Goal: Transaction & Acquisition: Purchase product/service

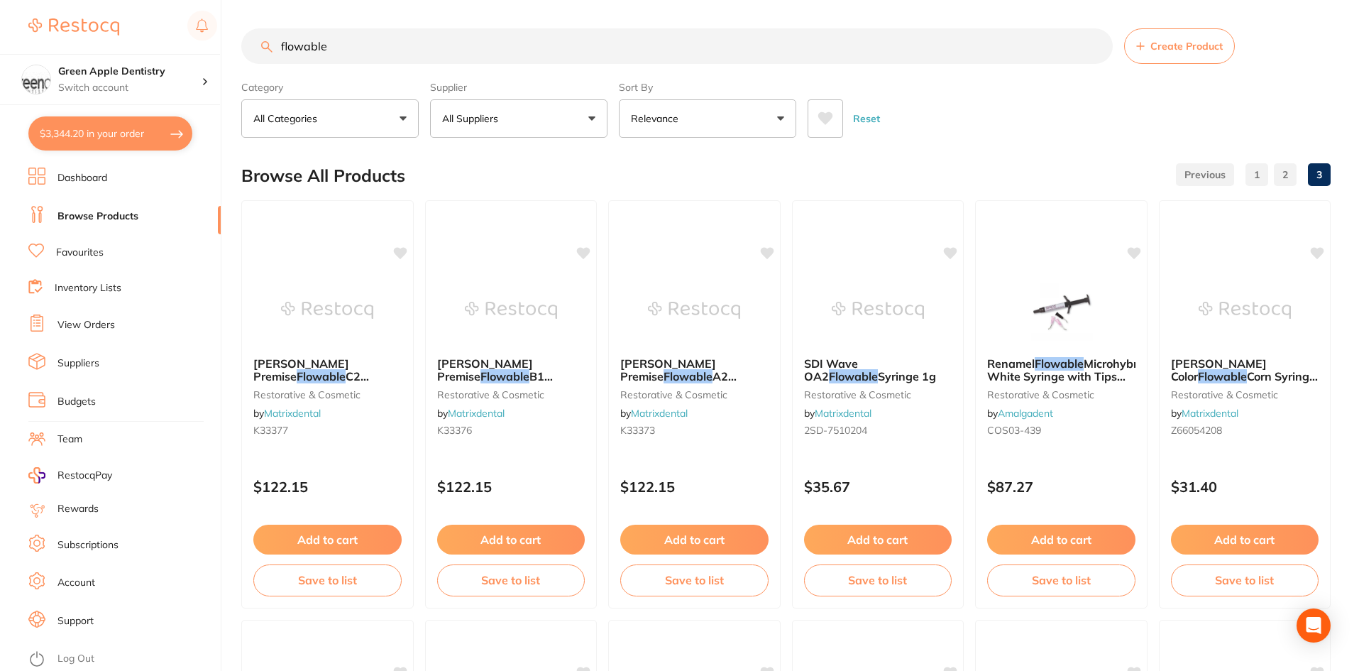
click at [497, 43] on input "flowable" at bounding box center [676, 45] width 871 height 35
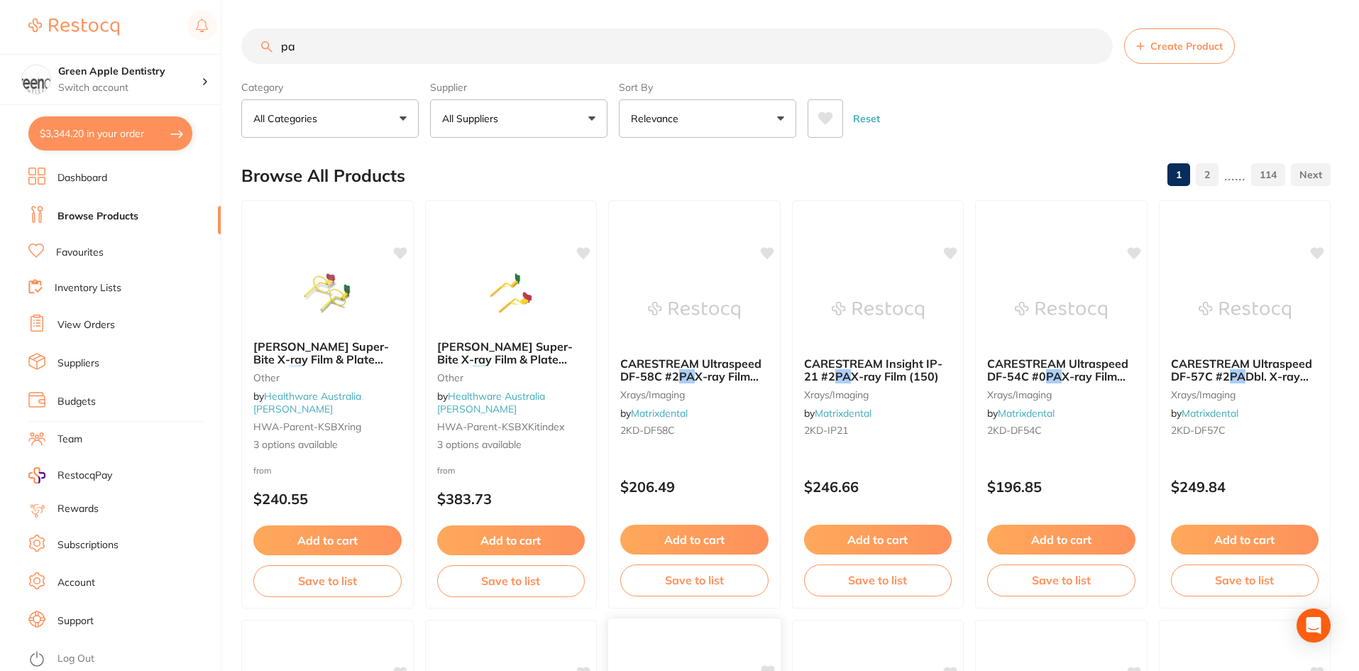
type input "pa"
click at [480, 35] on input "pa" at bounding box center [676, 45] width 871 height 35
click at [473, 115] on p "All Suppliers" at bounding box center [473, 118] width 62 height 14
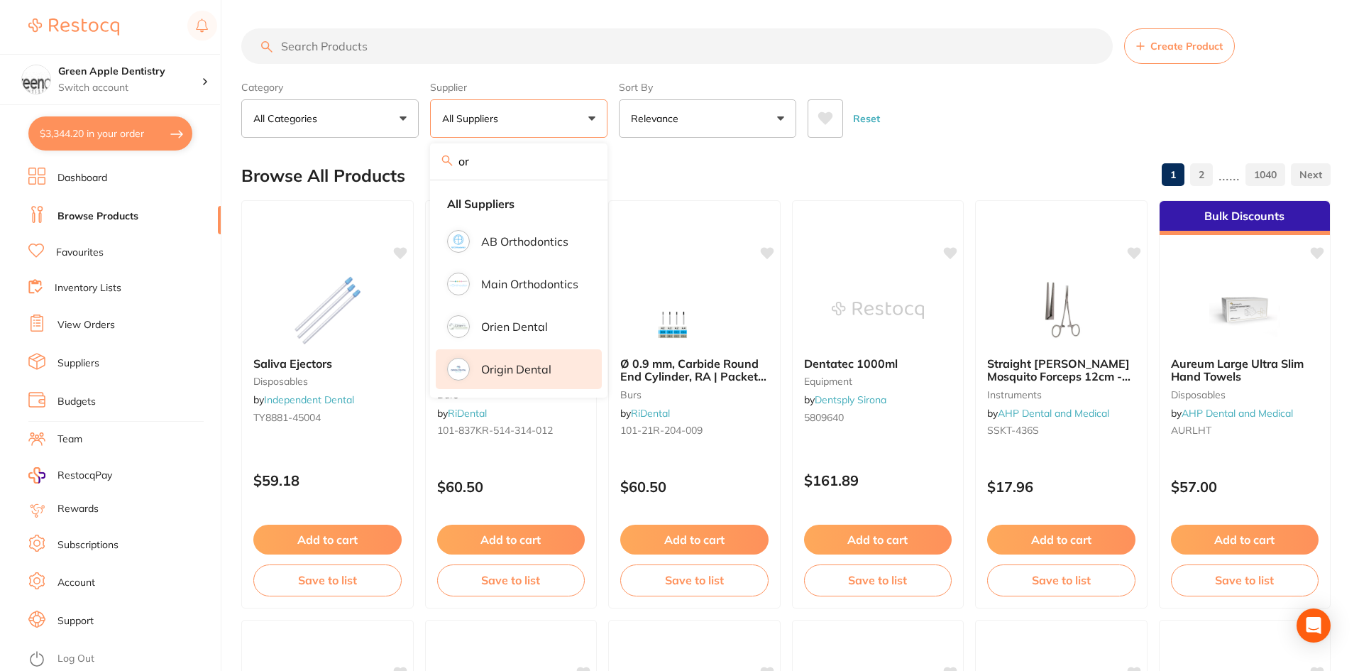
type input "or"
click at [510, 365] on p "Origin Dental" at bounding box center [516, 369] width 70 height 13
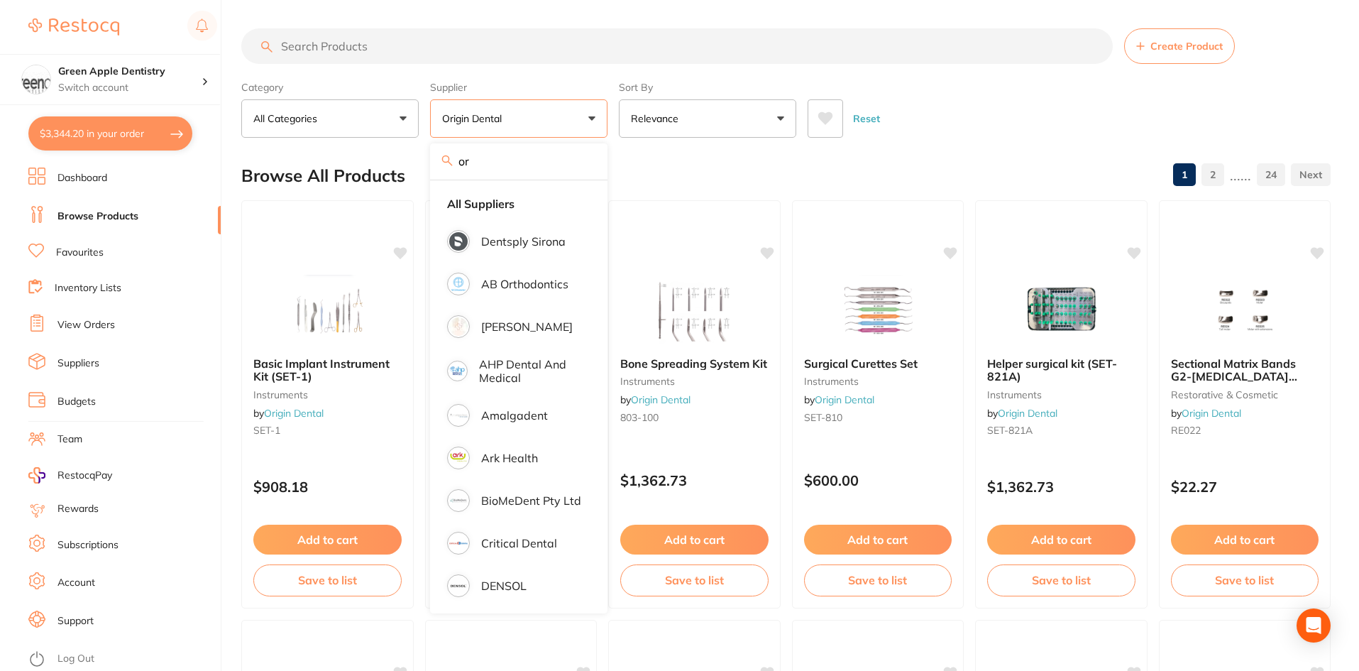
click at [962, 167] on div "Browse All Products 1 2 ...... 24" at bounding box center [785, 176] width 1089 height 48
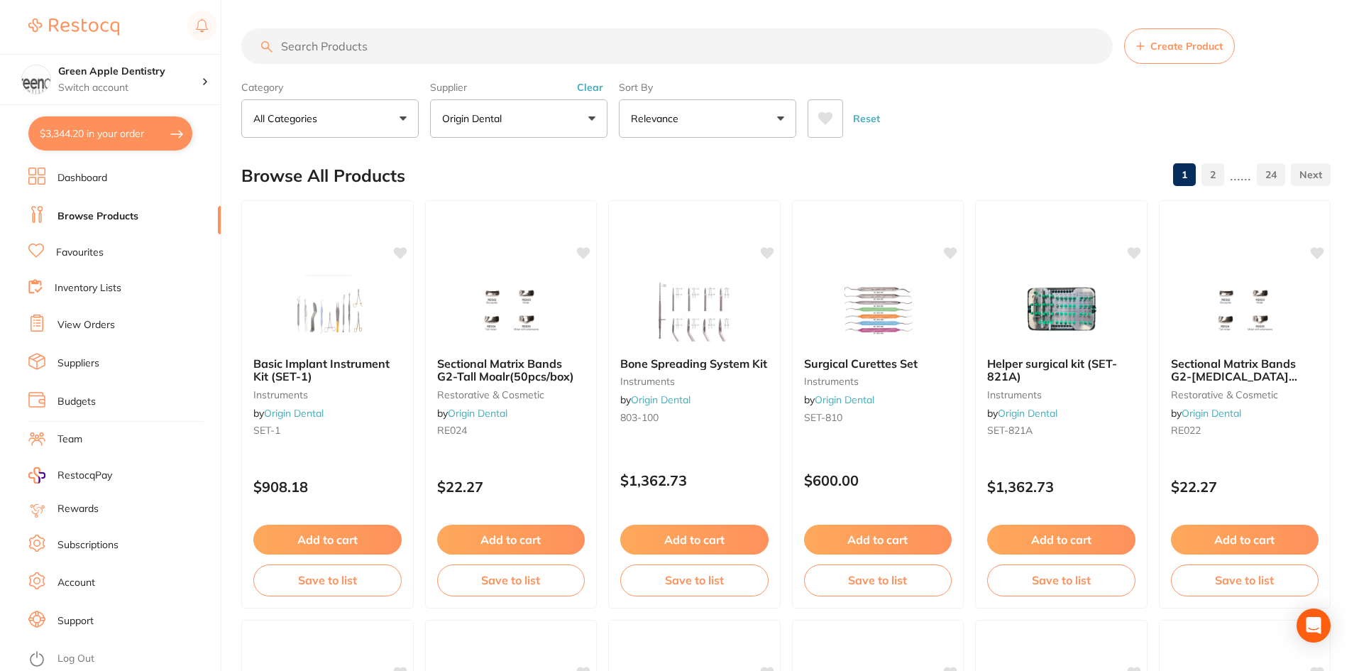
click at [1279, 183] on link "24" at bounding box center [1271, 174] width 28 height 28
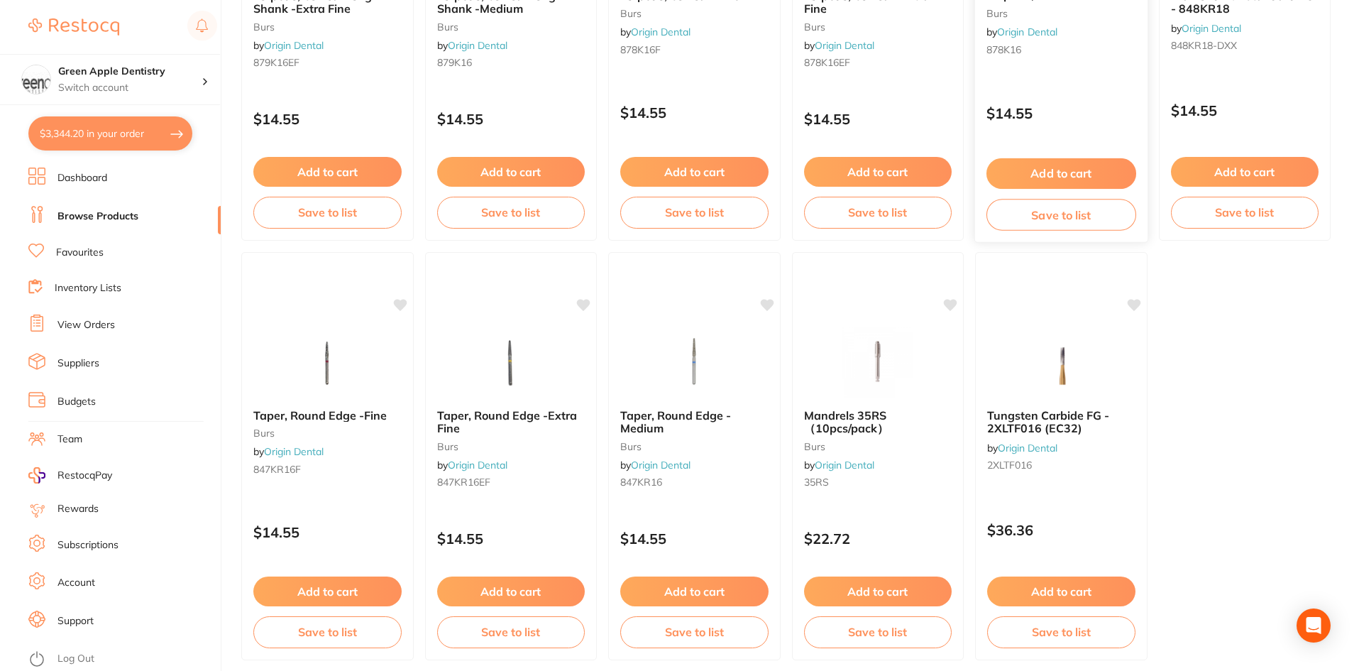
scroll to position [1270, 0]
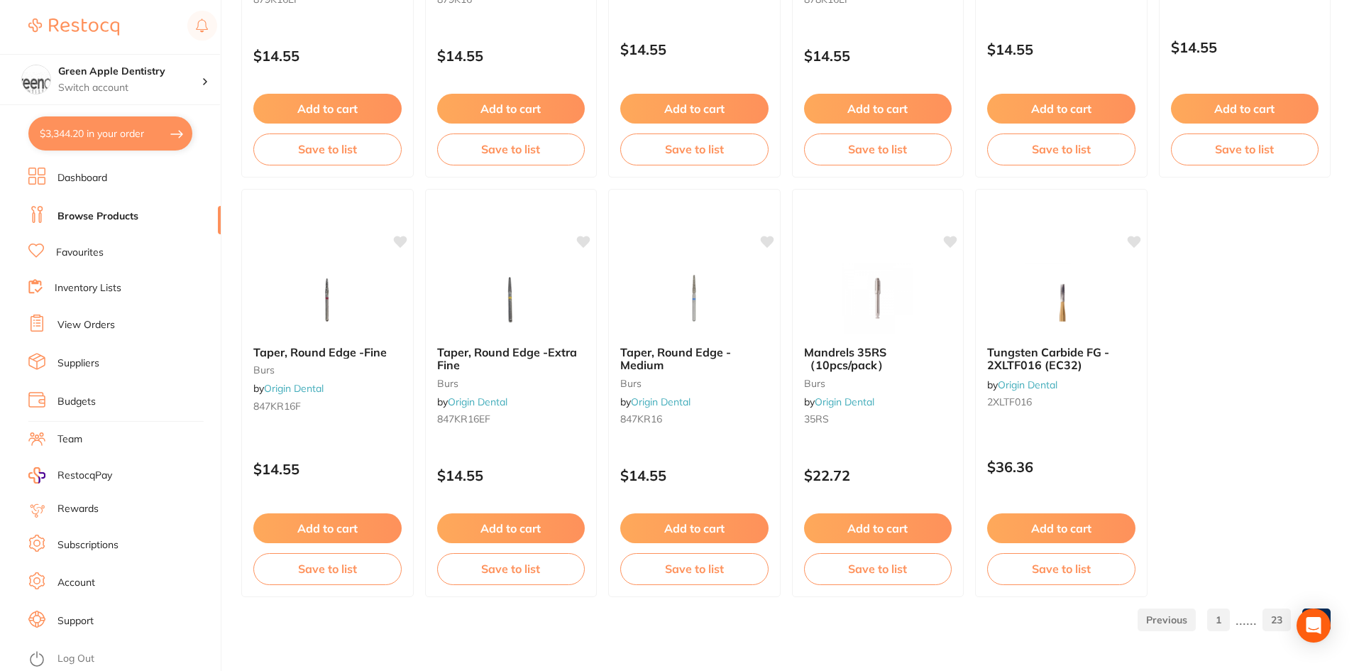
click at [1286, 616] on link "23" at bounding box center [1276, 619] width 28 height 28
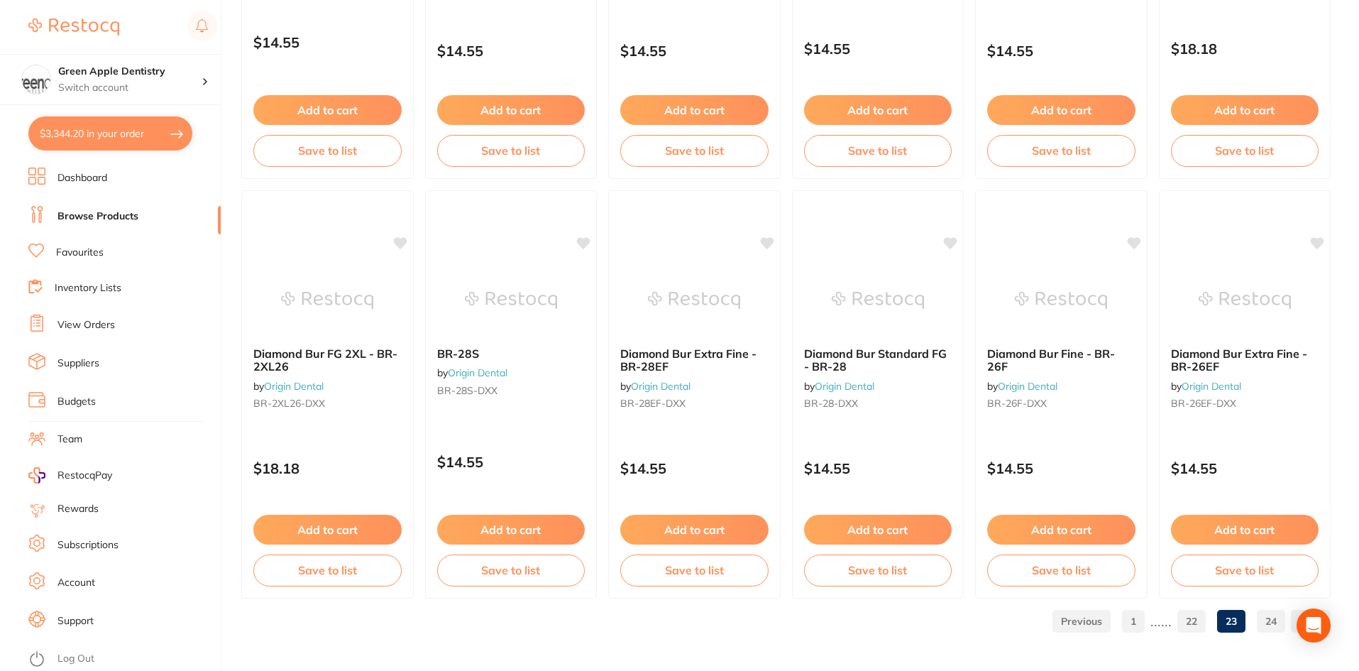
scroll to position [3366, 0]
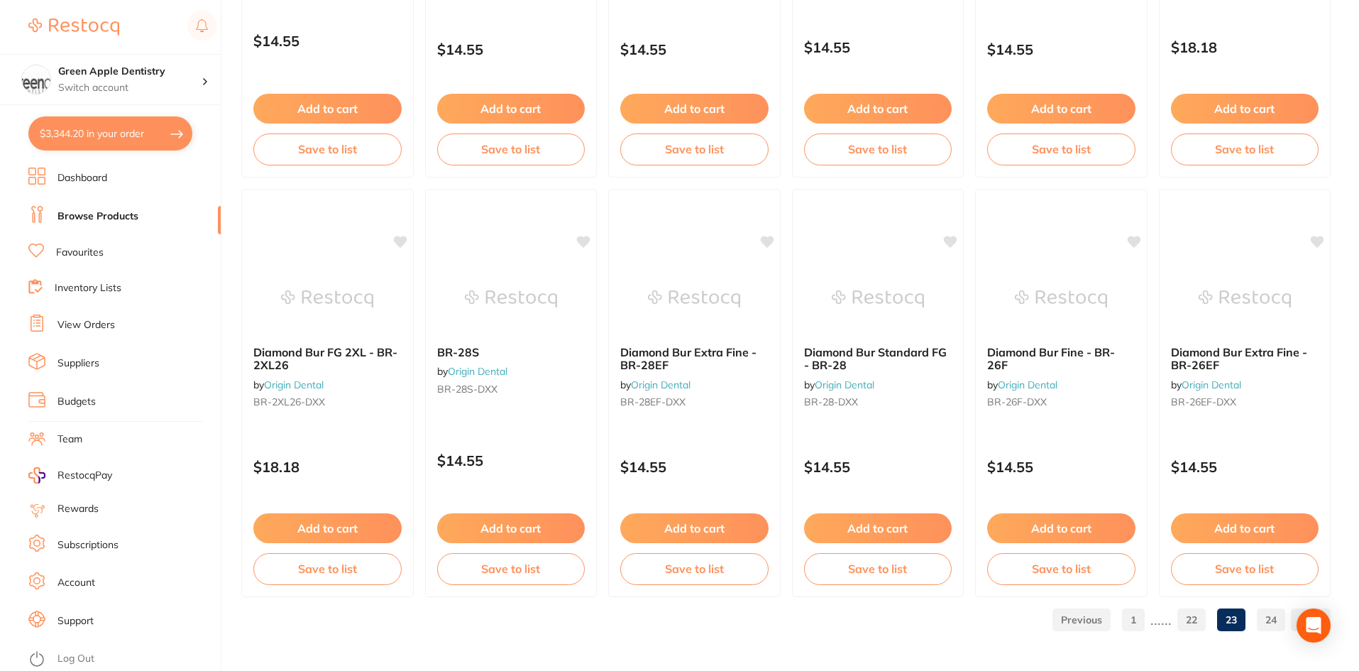
click at [1200, 617] on link "22" at bounding box center [1191, 619] width 28 height 28
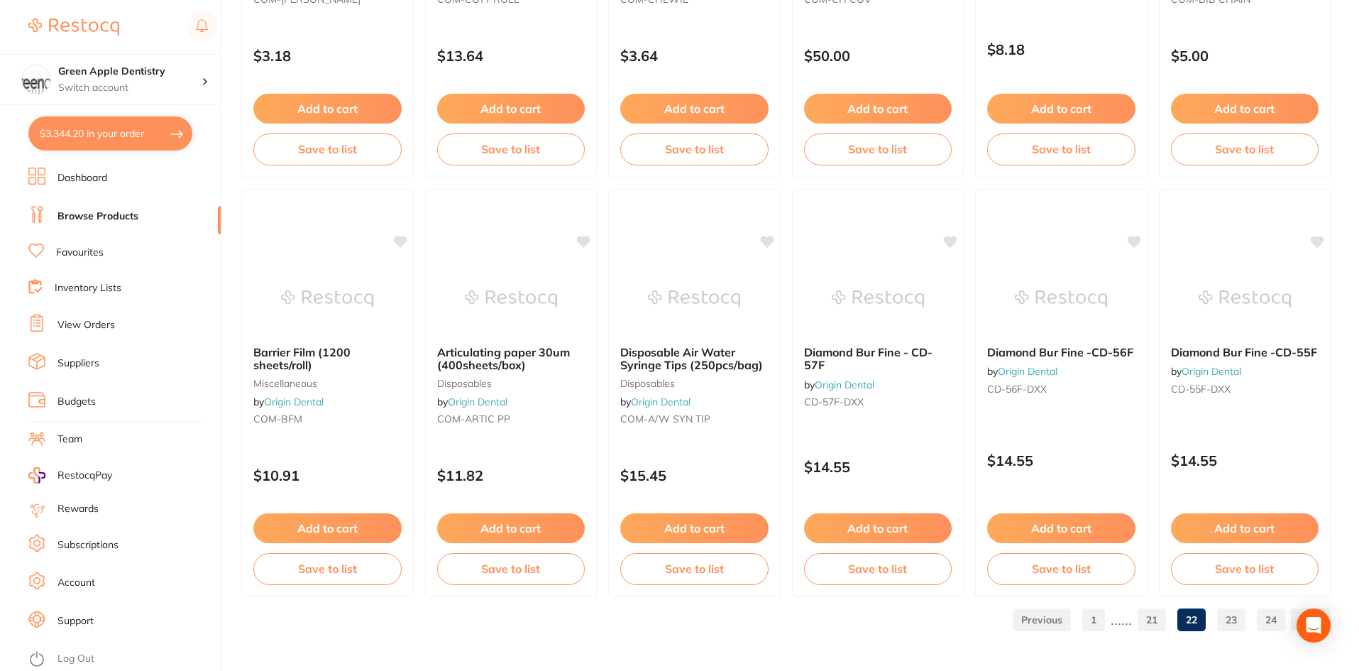
click at [1153, 619] on link "21" at bounding box center [1152, 619] width 28 height 28
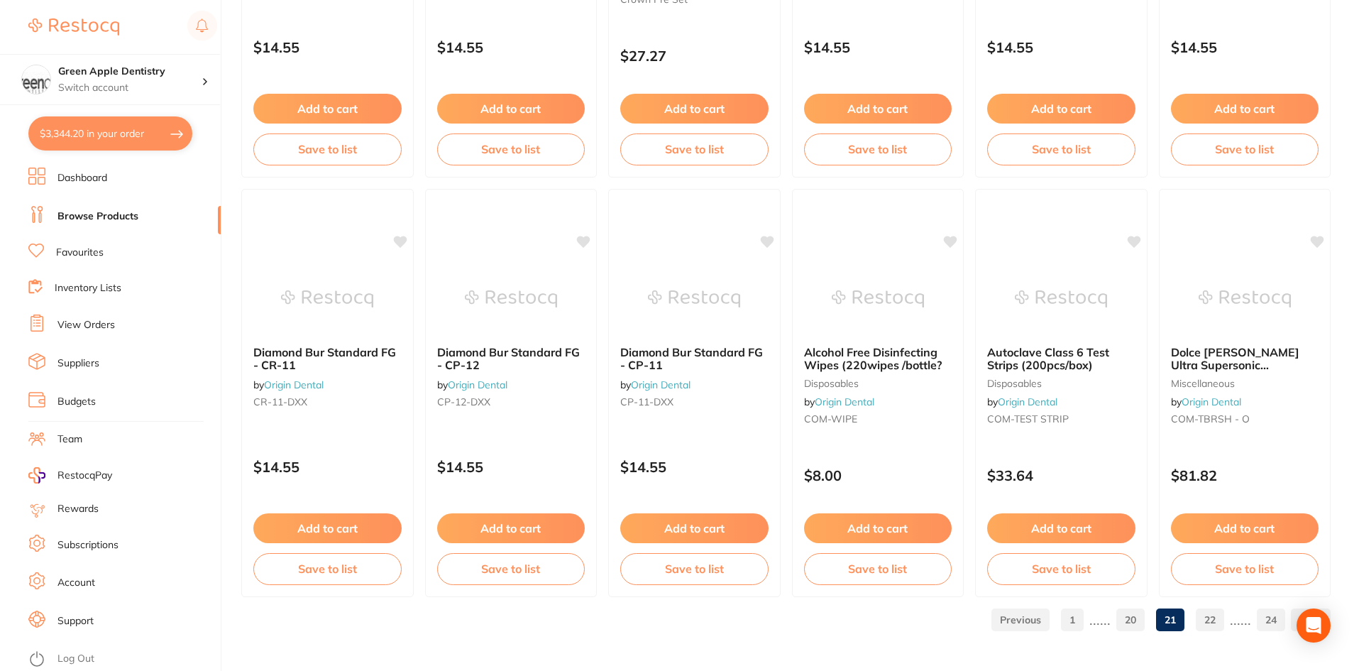
click at [1129, 627] on link "20" at bounding box center [1130, 619] width 28 height 28
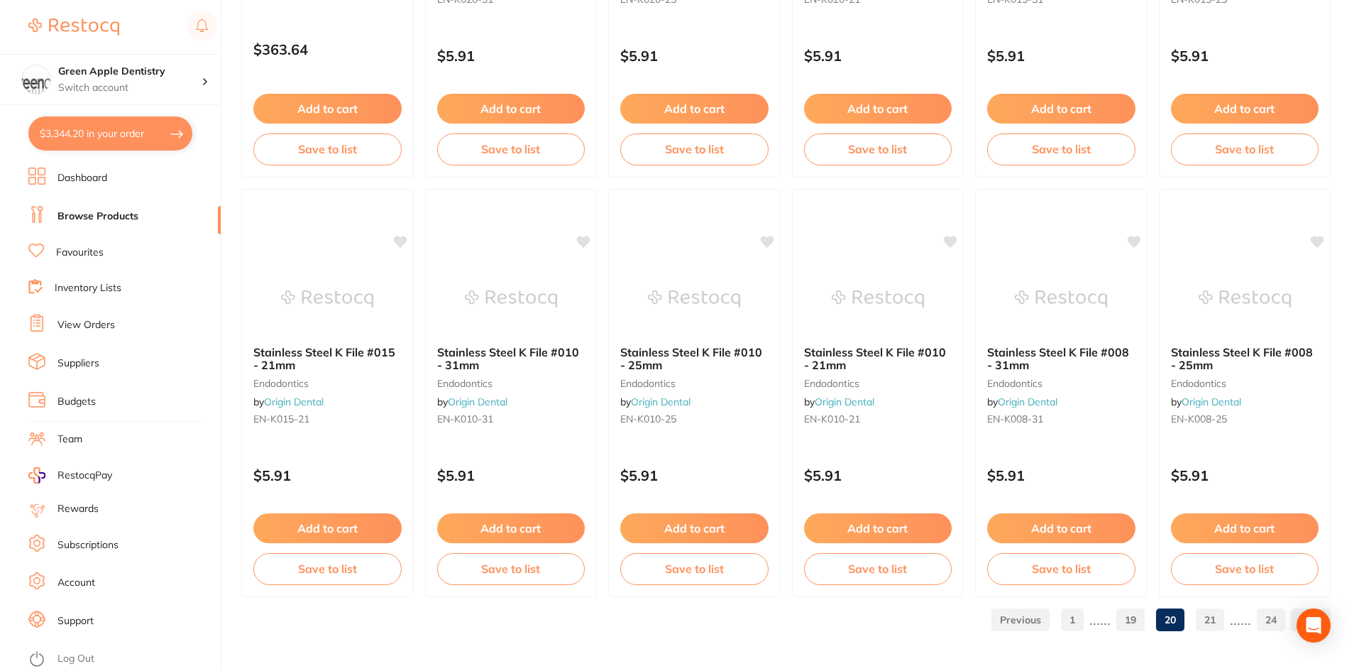
click at [1126, 620] on link "19" at bounding box center [1130, 619] width 28 height 28
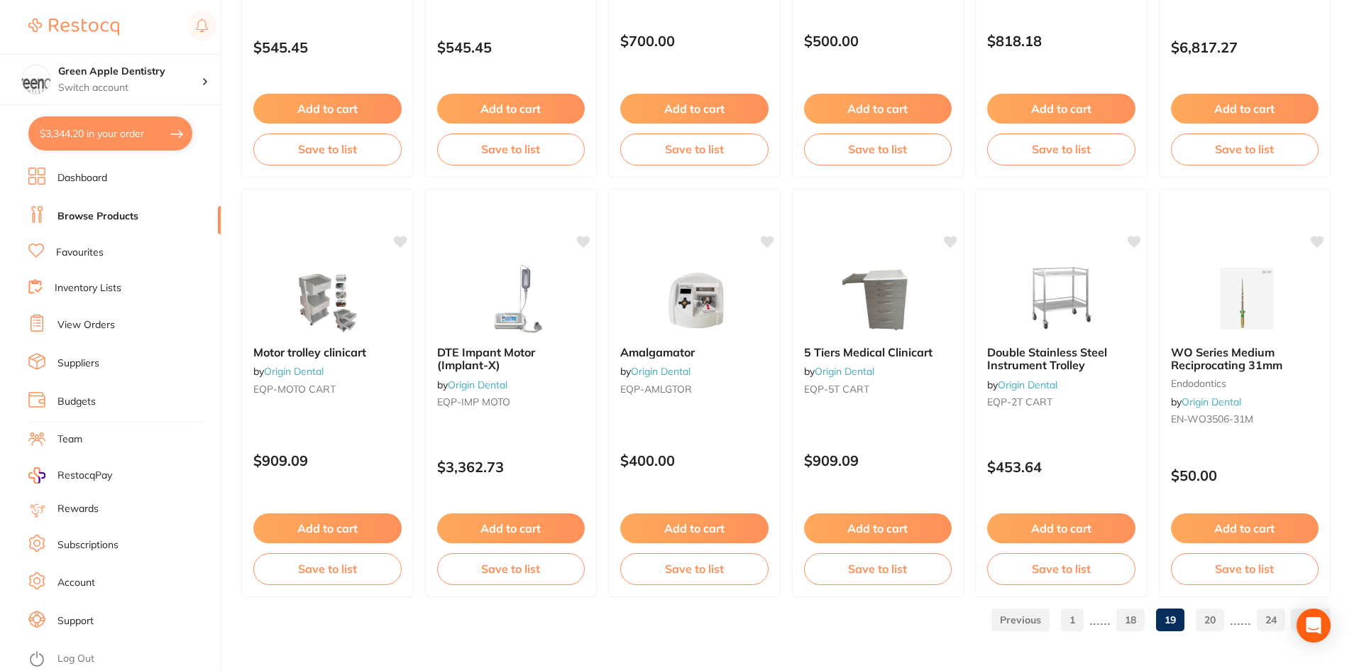
click at [1118, 622] on link "18" at bounding box center [1130, 619] width 28 height 28
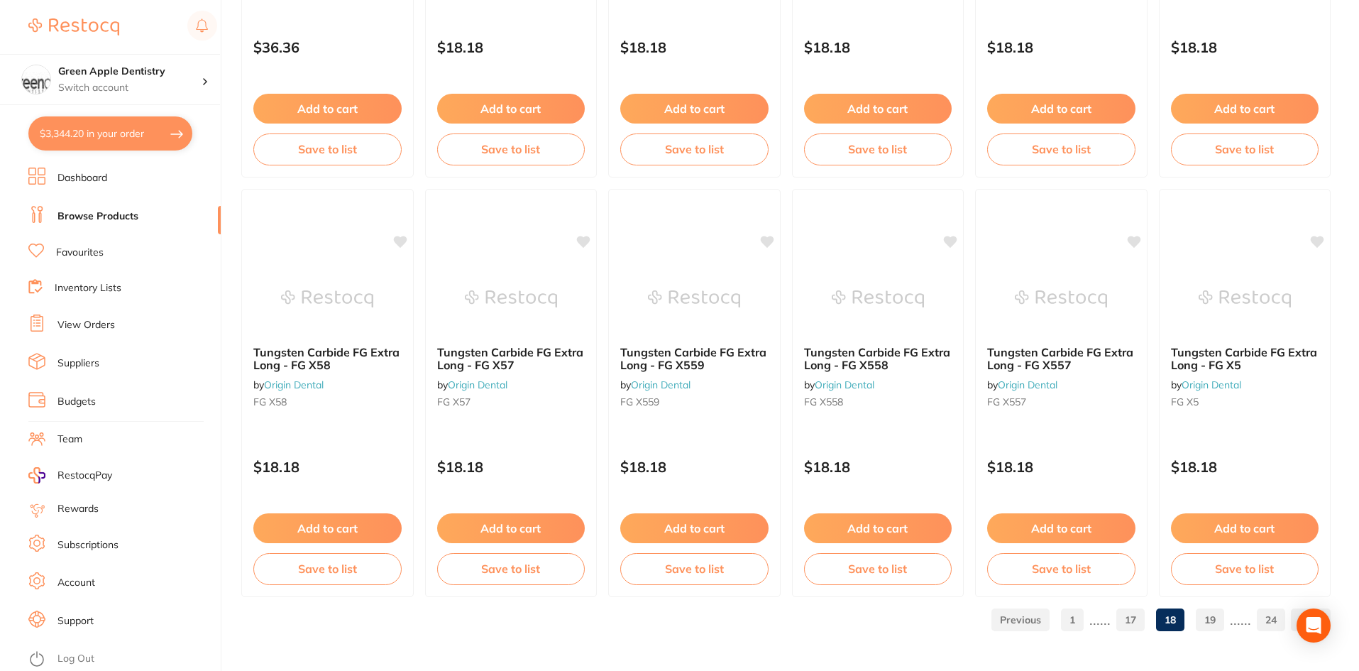
click at [1132, 619] on link "17" at bounding box center [1130, 619] width 28 height 28
click at [1123, 617] on link "16" at bounding box center [1130, 619] width 28 height 28
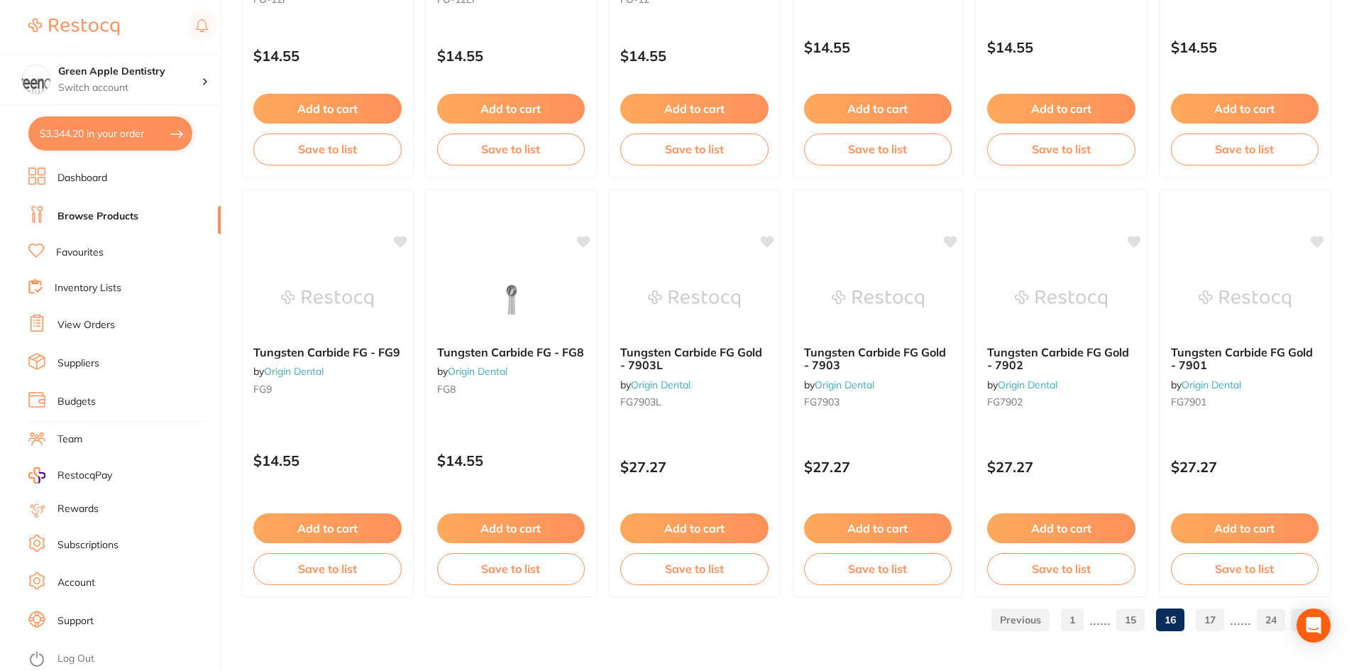
click at [1133, 631] on link "15" at bounding box center [1130, 619] width 28 height 28
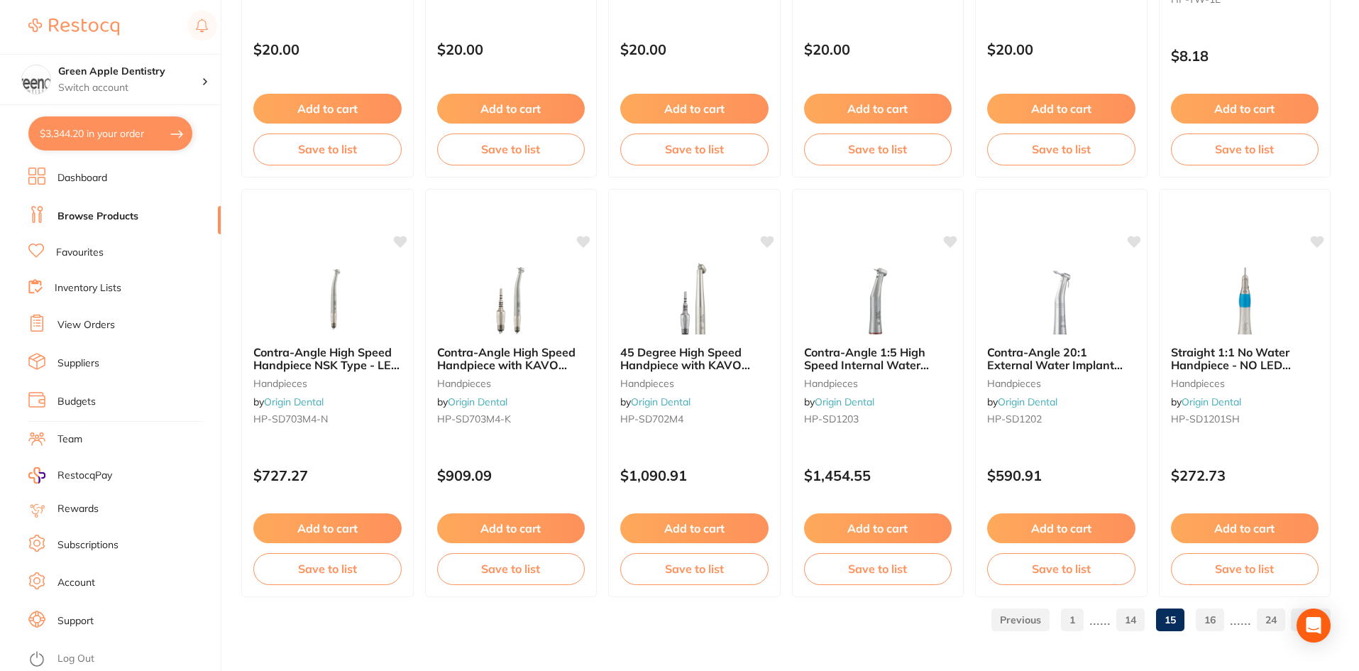
click at [1123, 606] on link "14" at bounding box center [1130, 619] width 28 height 28
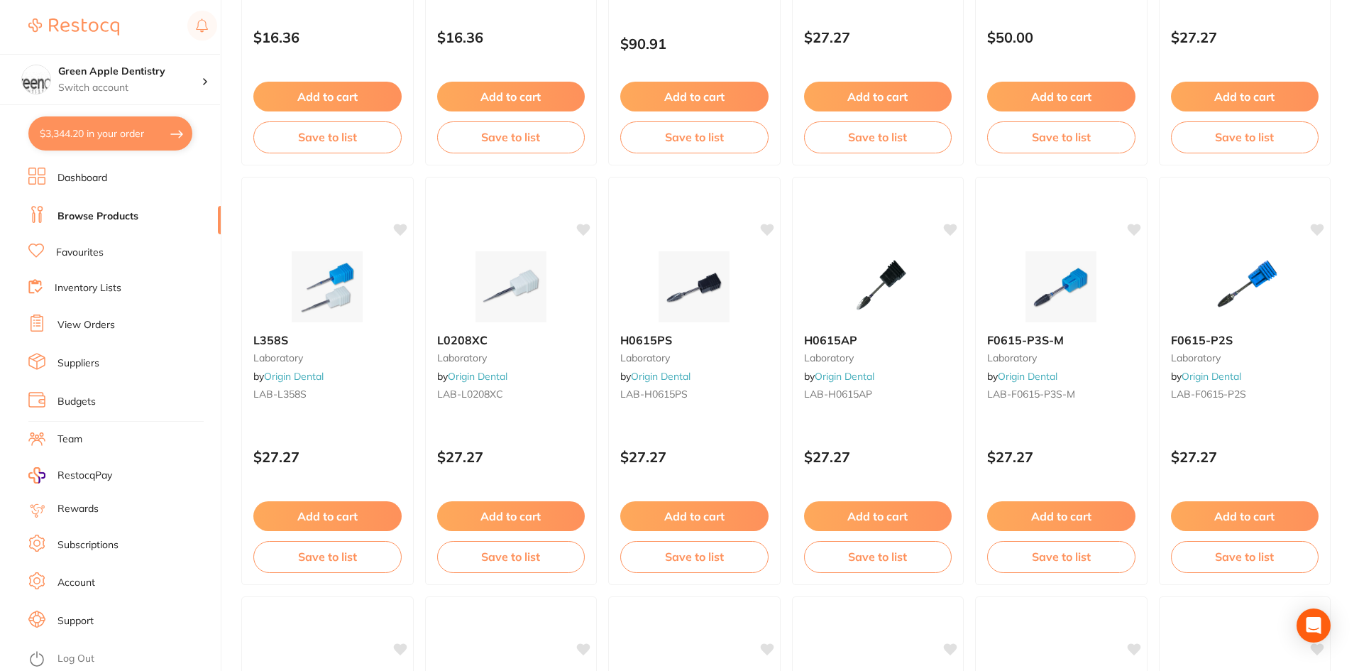
scroll to position [1845, 0]
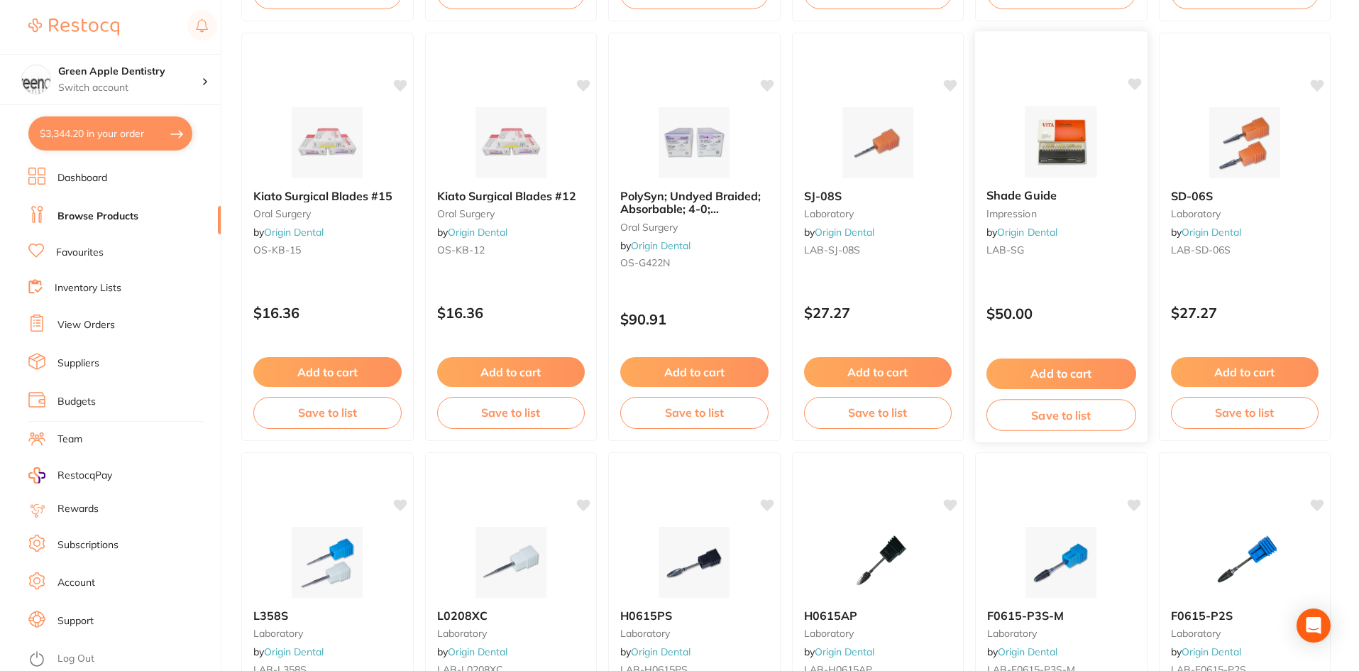
click at [1029, 169] on img at bounding box center [1061, 142] width 93 height 72
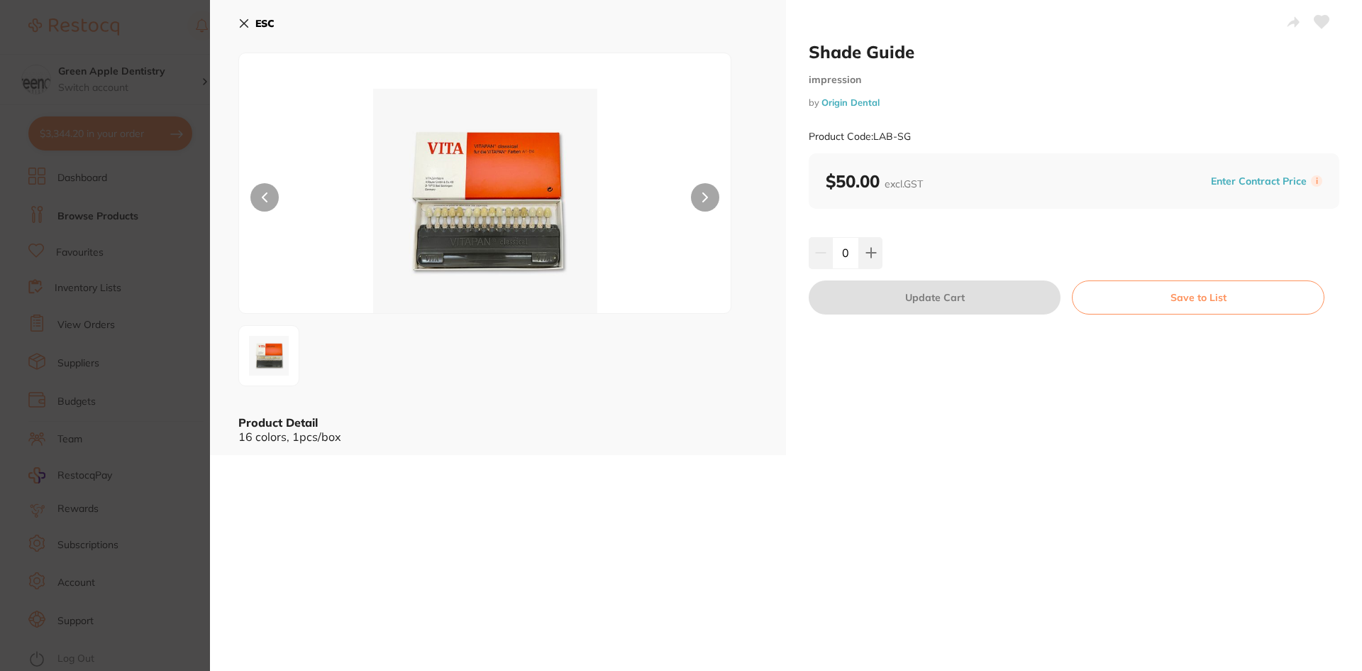
click at [507, 184] on img at bounding box center [485, 201] width 295 height 224
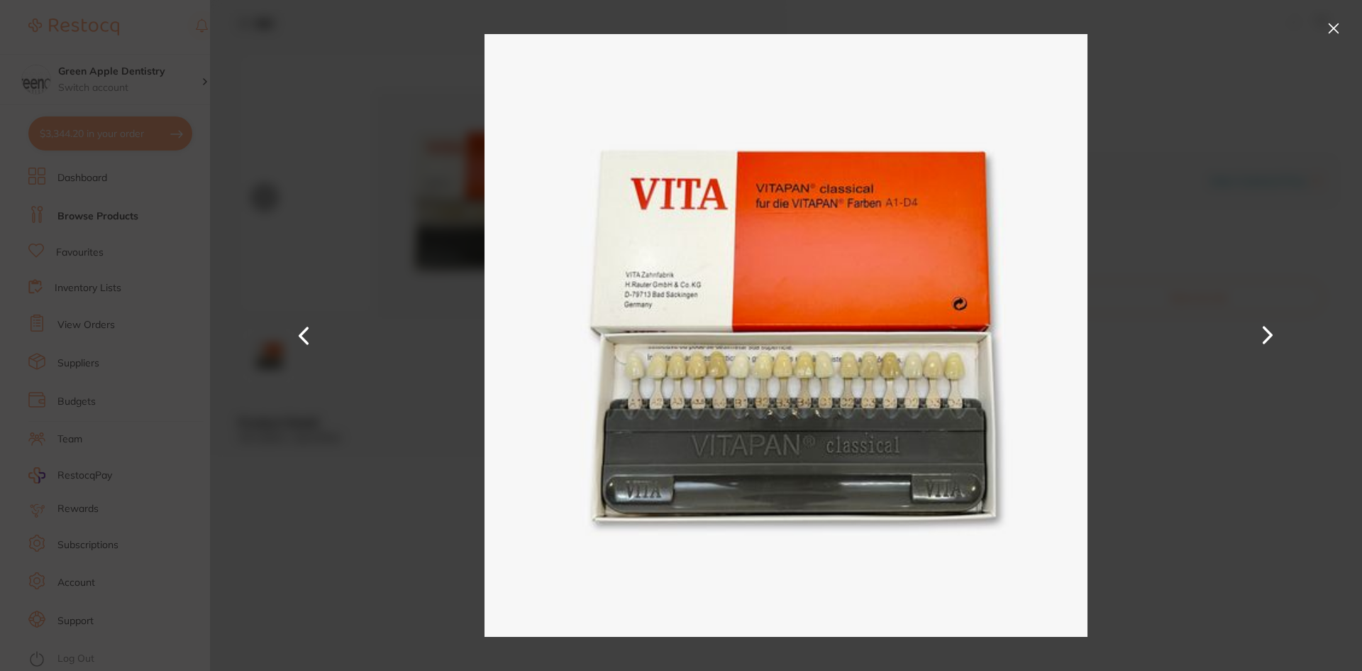
click at [1326, 31] on button at bounding box center [1334, 28] width 23 height 23
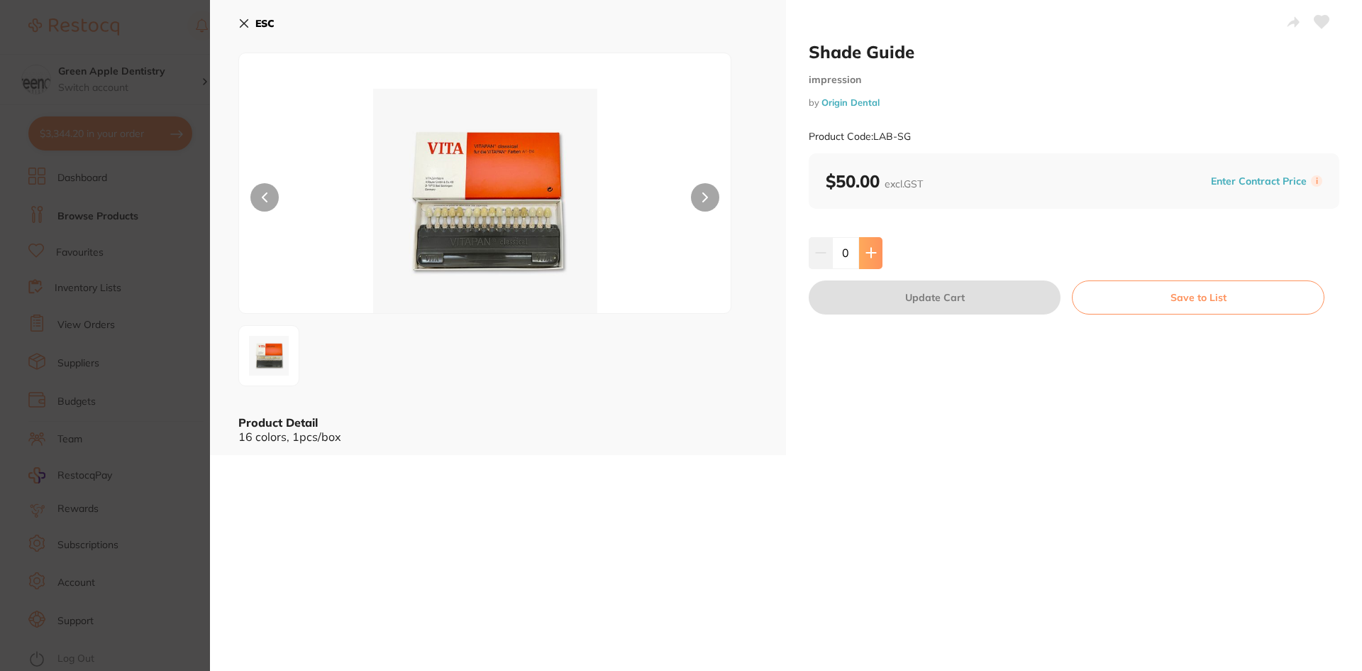
click at [874, 250] on icon at bounding box center [871, 252] width 11 height 11
type input "1"
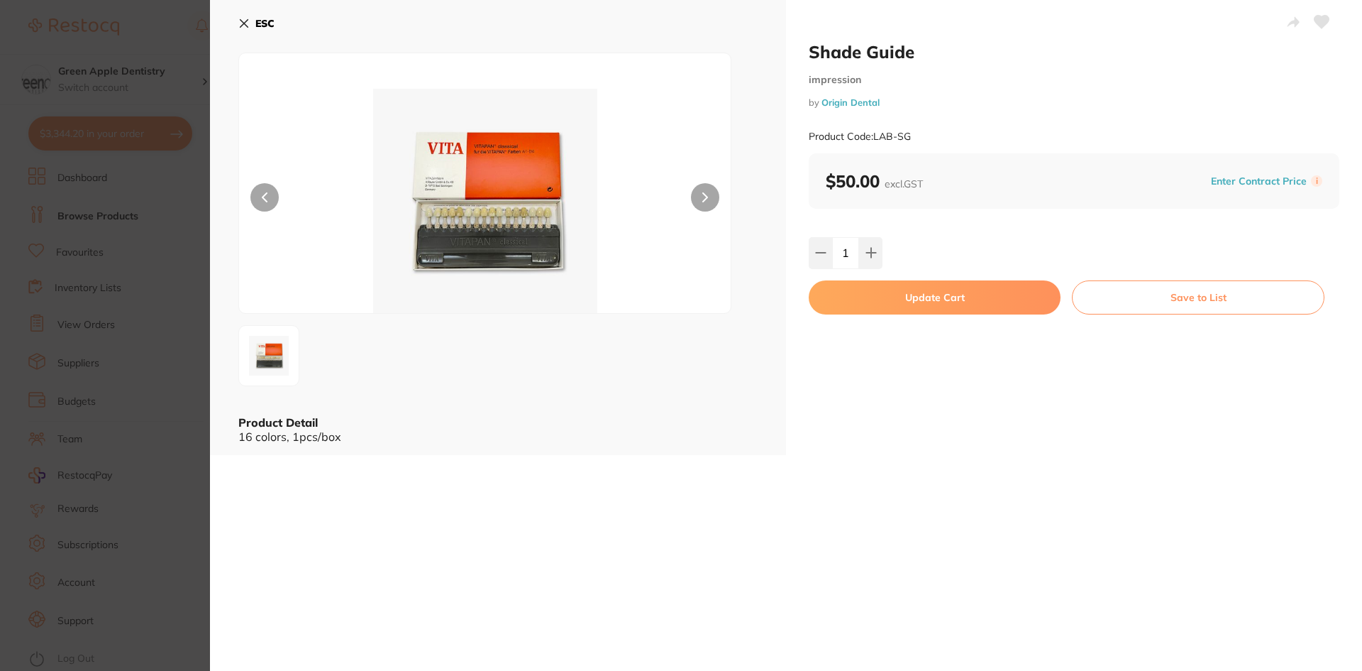
click at [948, 290] on button "Update Cart" at bounding box center [935, 297] width 252 height 34
checkbox input "false"
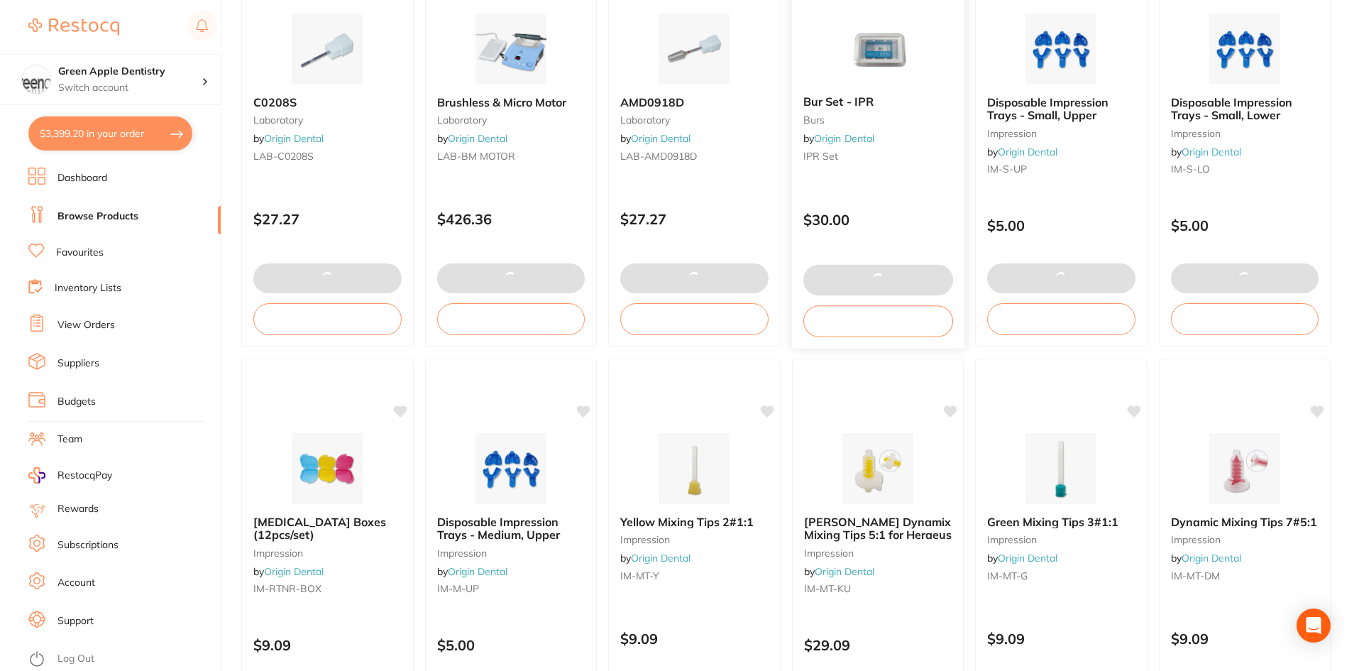
scroll to position [3366, 0]
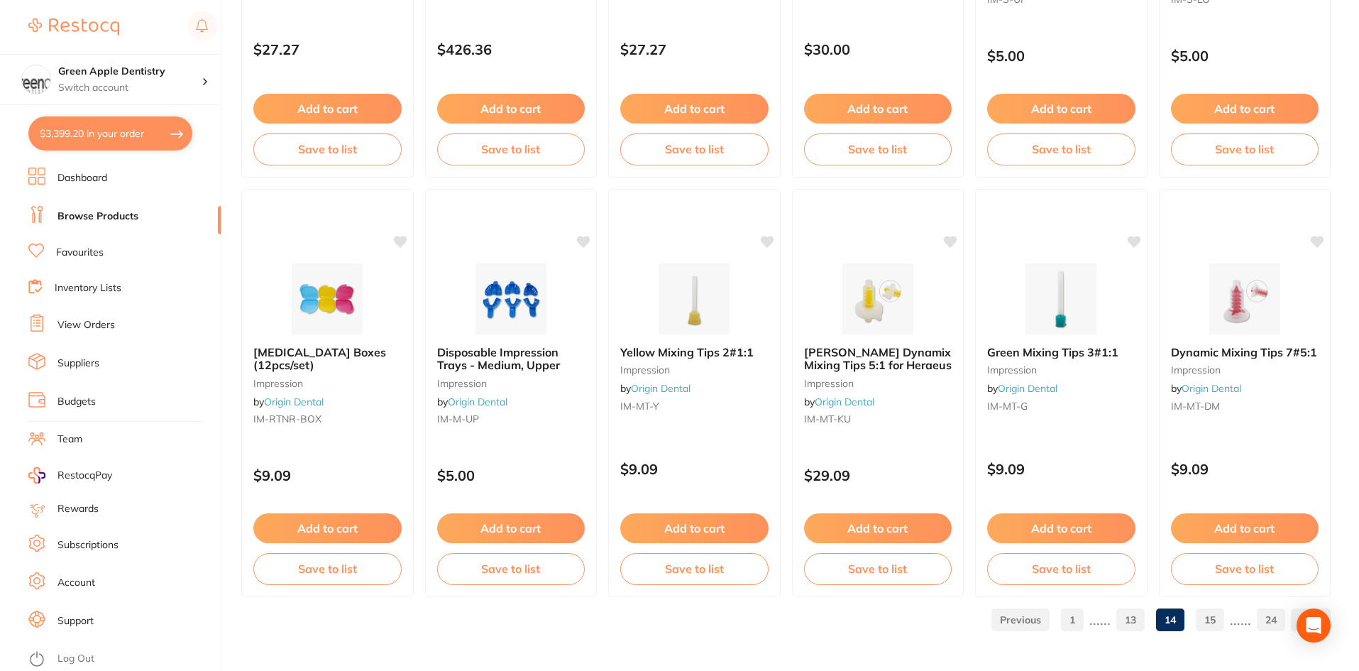
click at [1131, 619] on link "13" at bounding box center [1130, 619] width 28 height 28
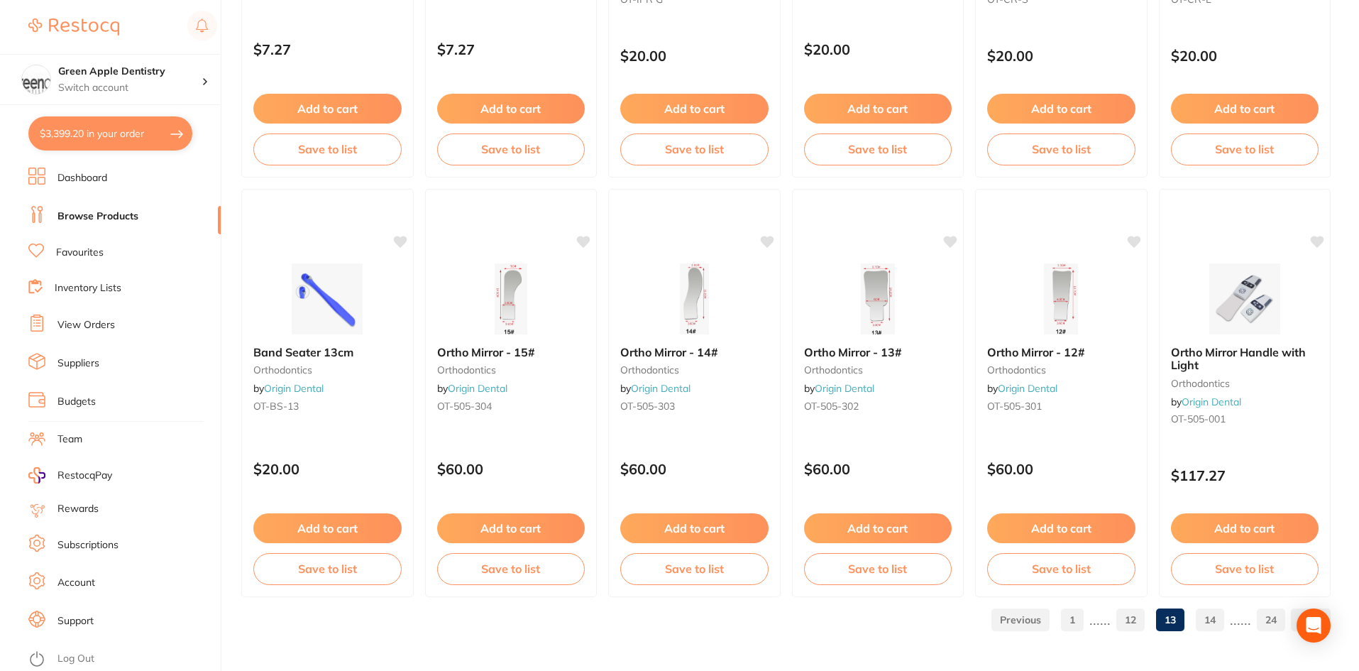
click at [1125, 611] on link "12" at bounding box center [1130, 619] width 28 height 28
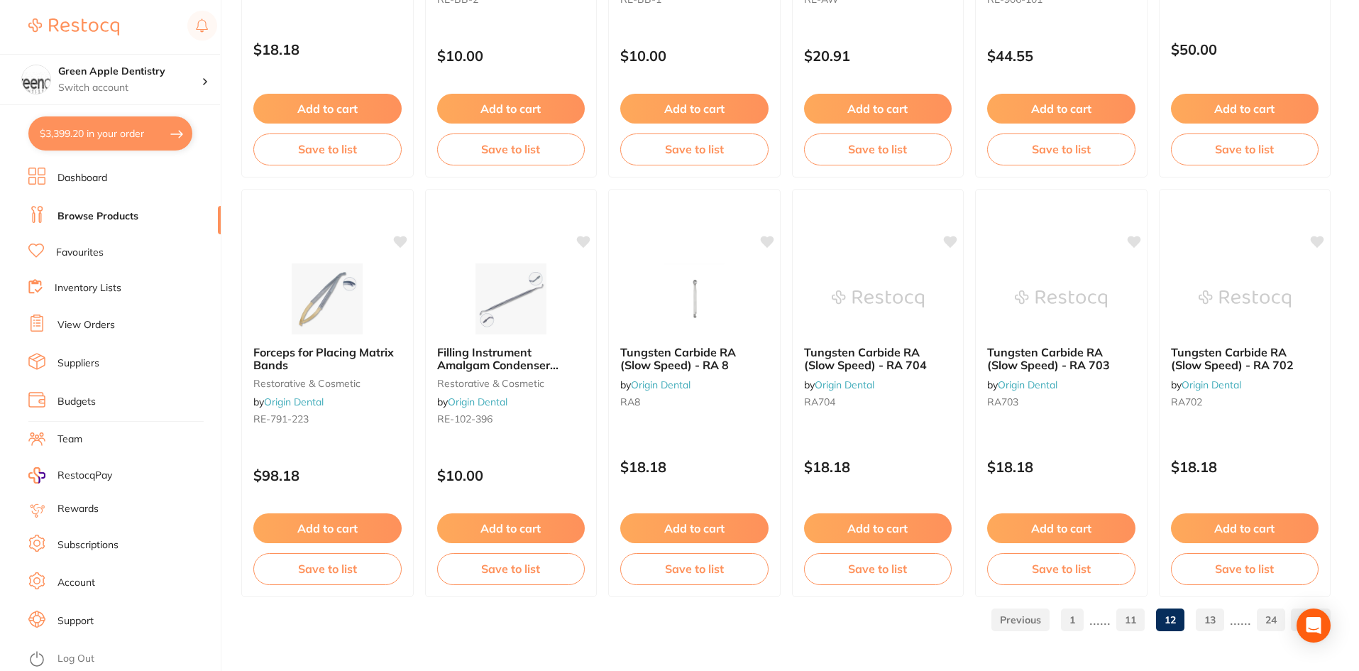
click at [1116, 627] on link "11" at bounding box center [1130, 619] width 28 height 28
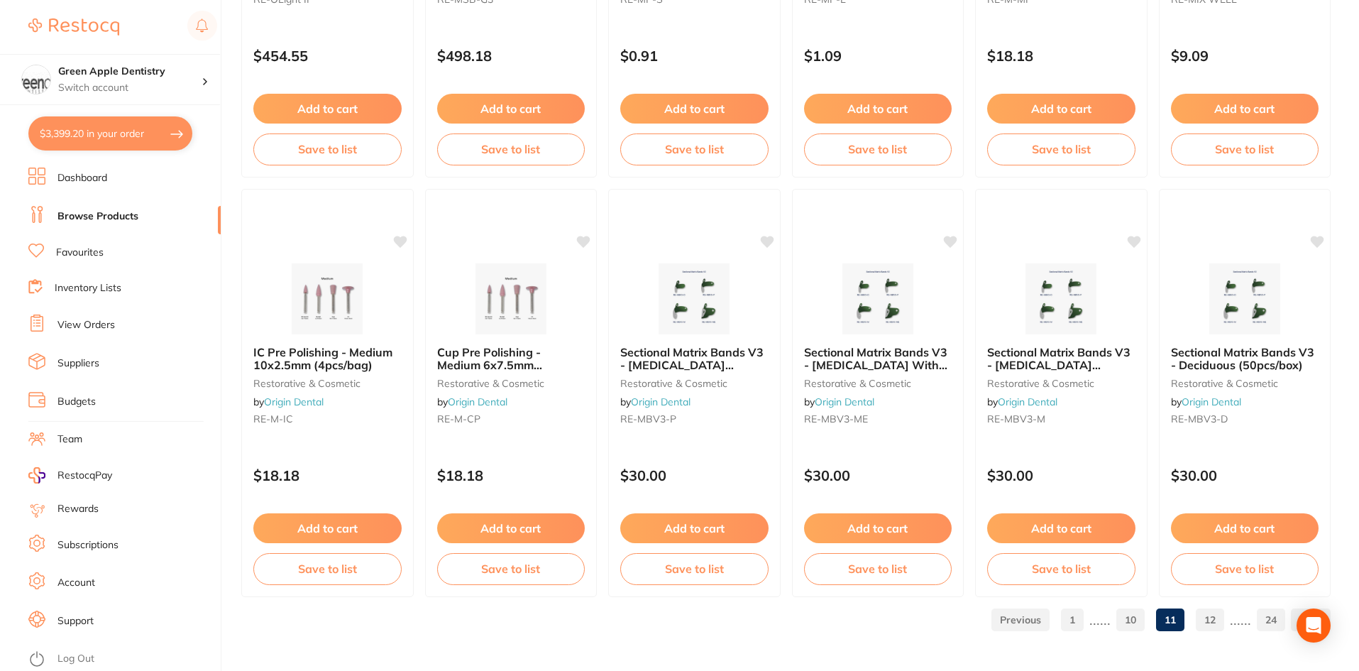
click at [1138, 619] on link "10" at bounding box center [1130, 619] width 28 height 28
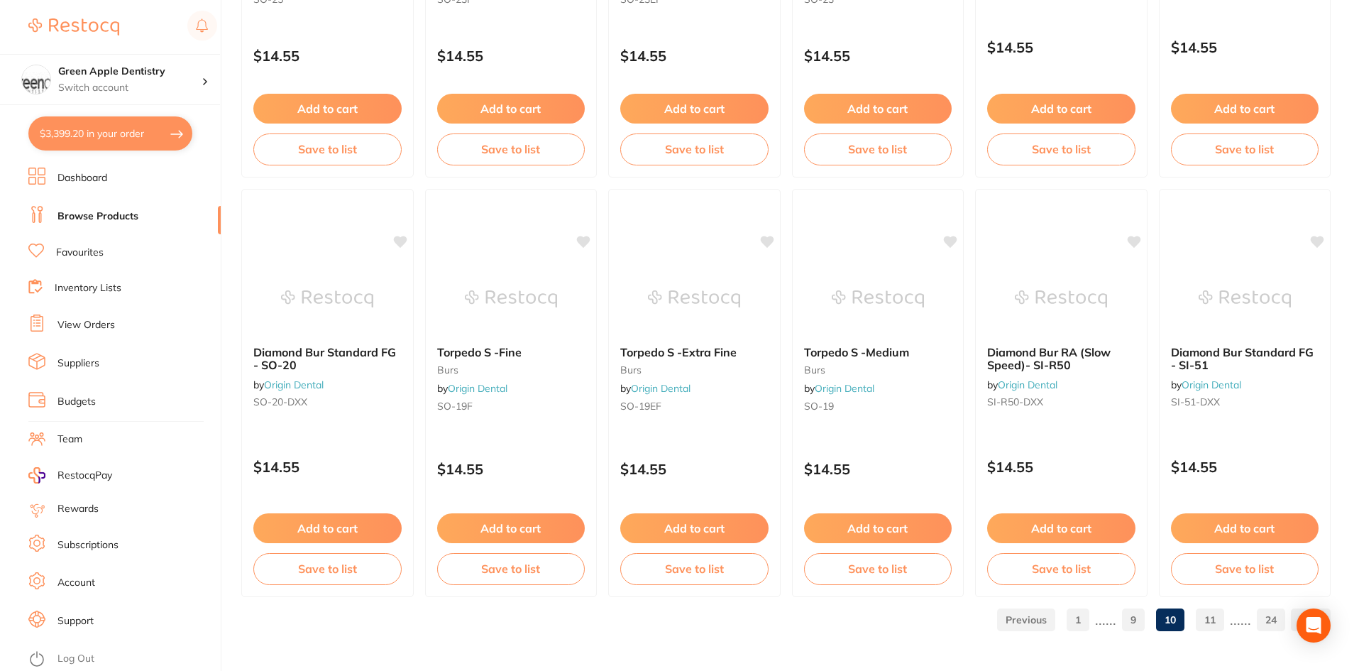
click at [1136, 630] on link "9" at bounding box center [1133, 619] width 23 height 28
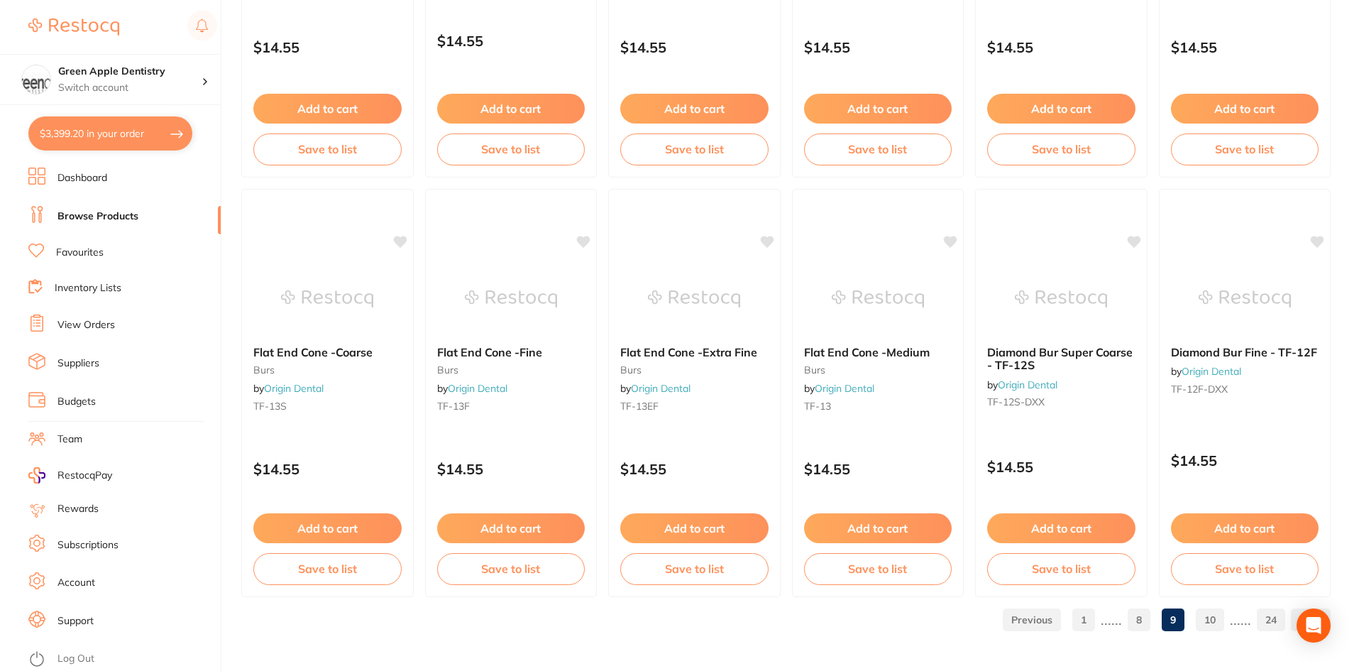
click at [1142, 617] on link "8" at bounding box center [1139, 619] width 23 height 28
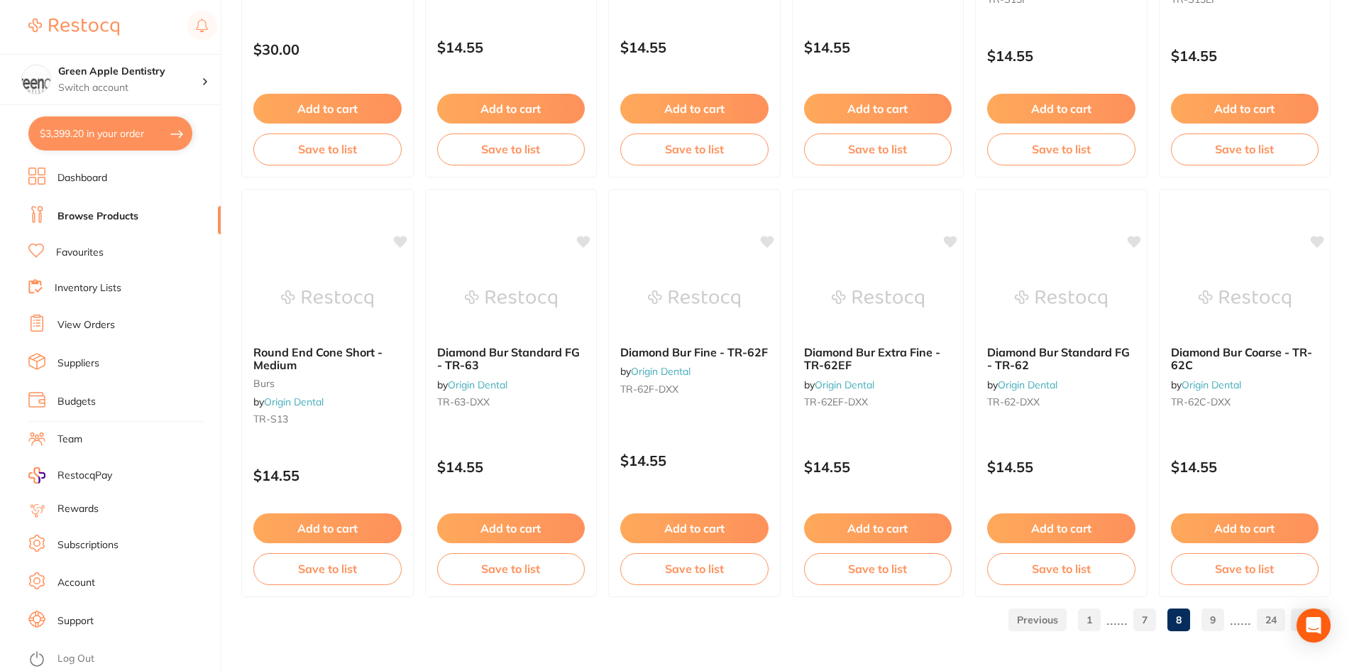
click at [1147, 614] on link "7" at bounding box center [1144, 619] width 23 height 28
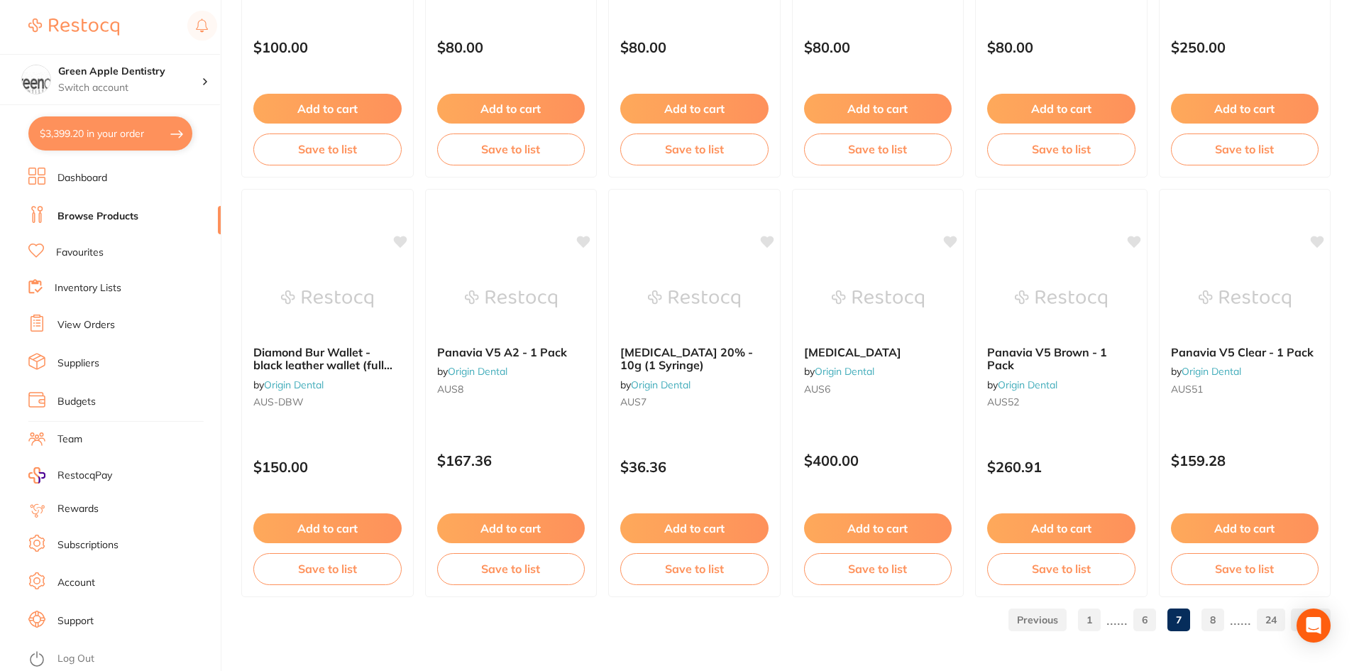
click at [1139, 616] on link "6" at bounding box center [1144, 619] width 23 height 28
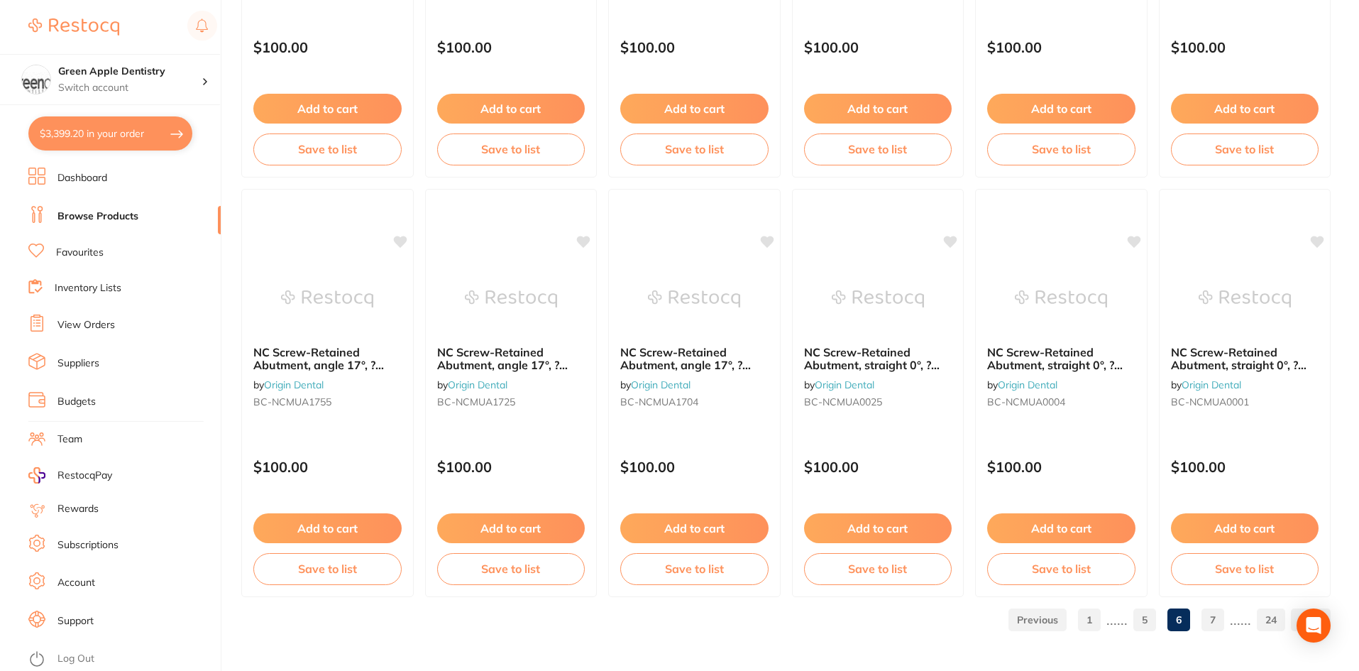
click at [1138, 624] on link "5" at bounding box center [1144, 619] width 23 height 28
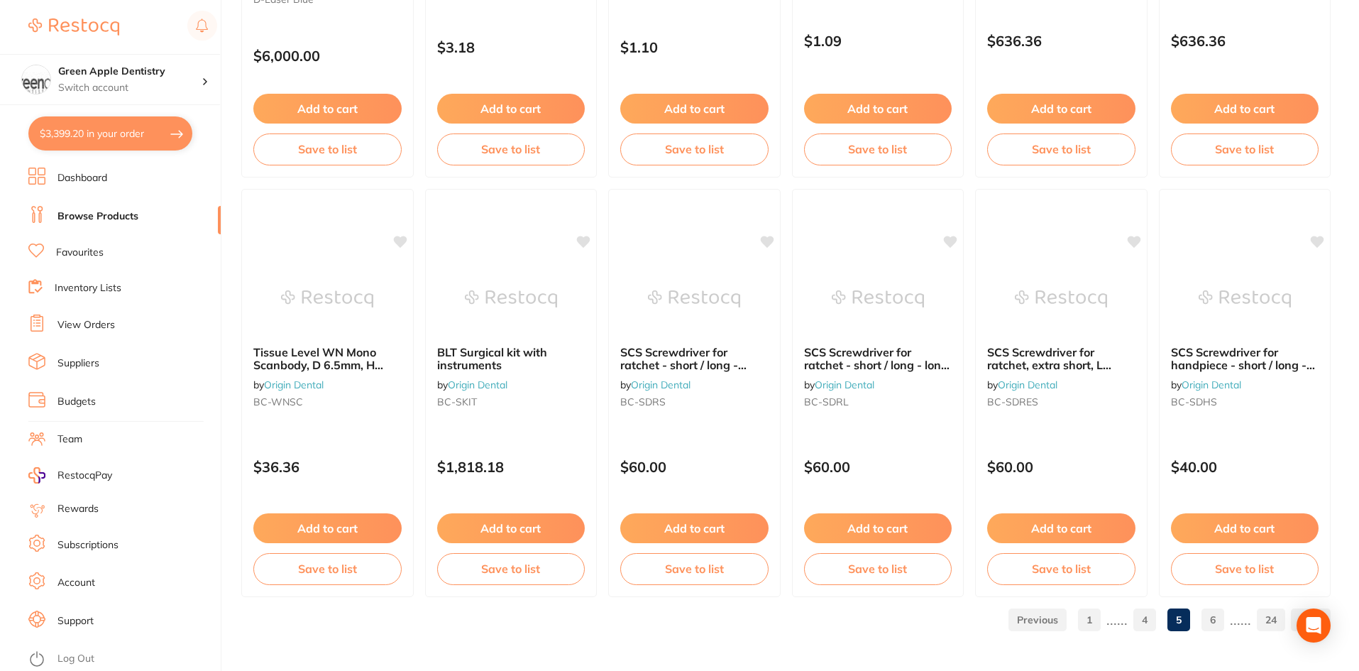
click at [1139, 617] on link "4" at bounding box center [1144, 619] width 23 height 28
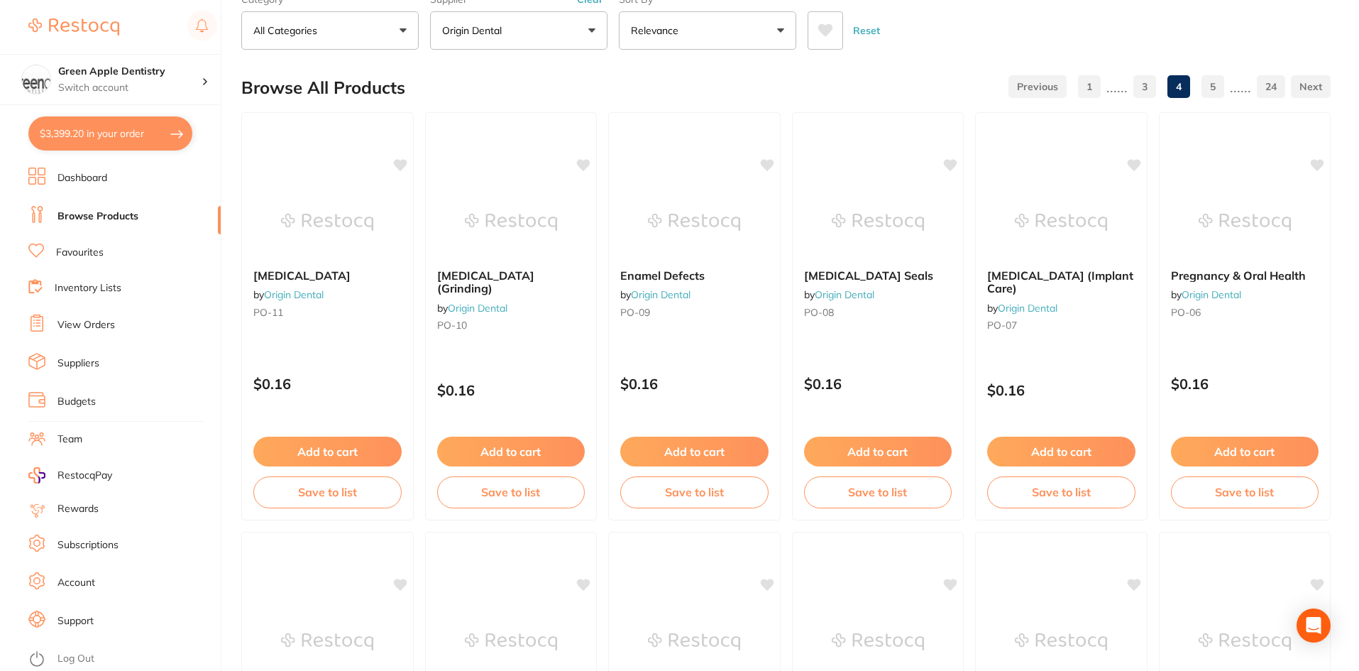
scroll to position [71, 0]
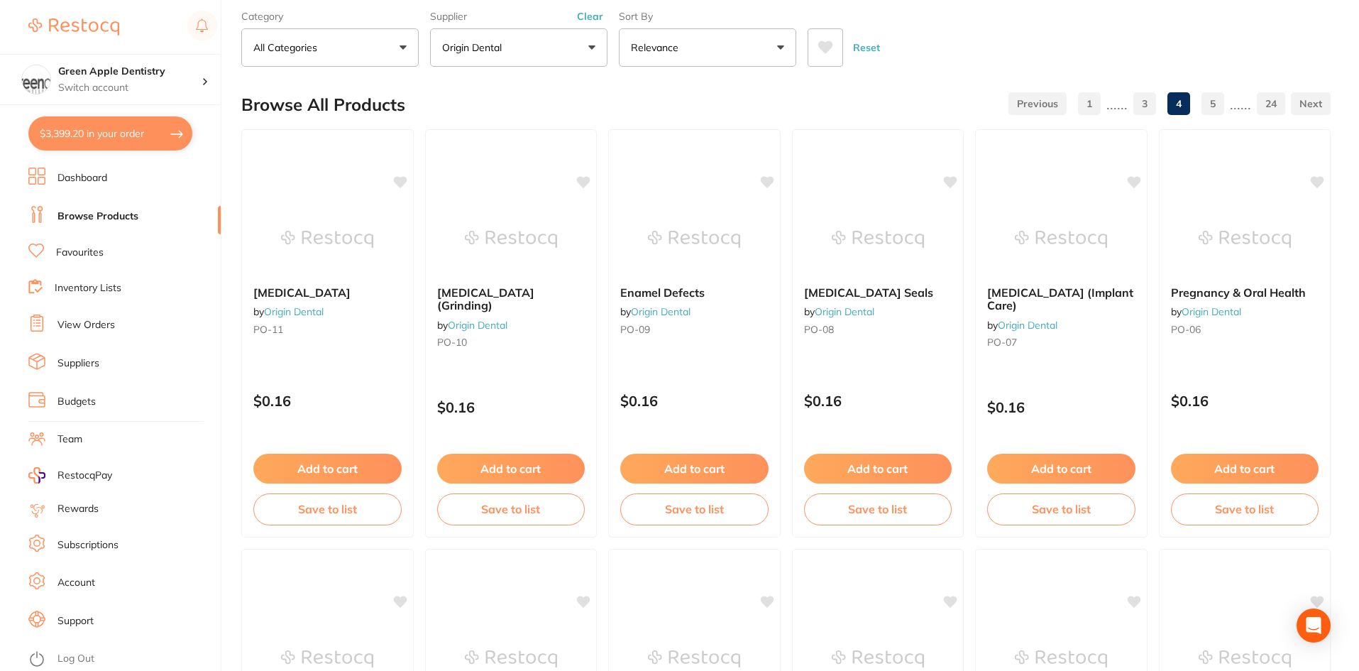
click at [1139, 98] on link "3" at bounding box center [1144, 103] width 23 height 28
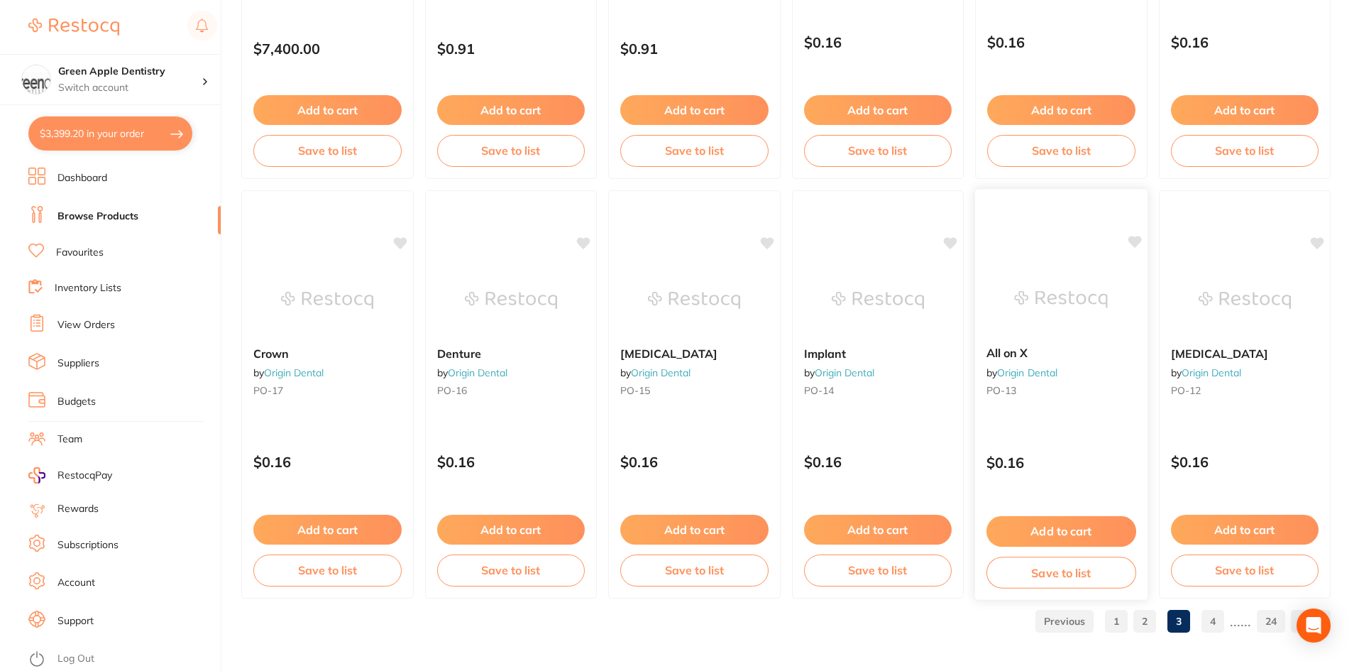
scroll to position [3366, 0]
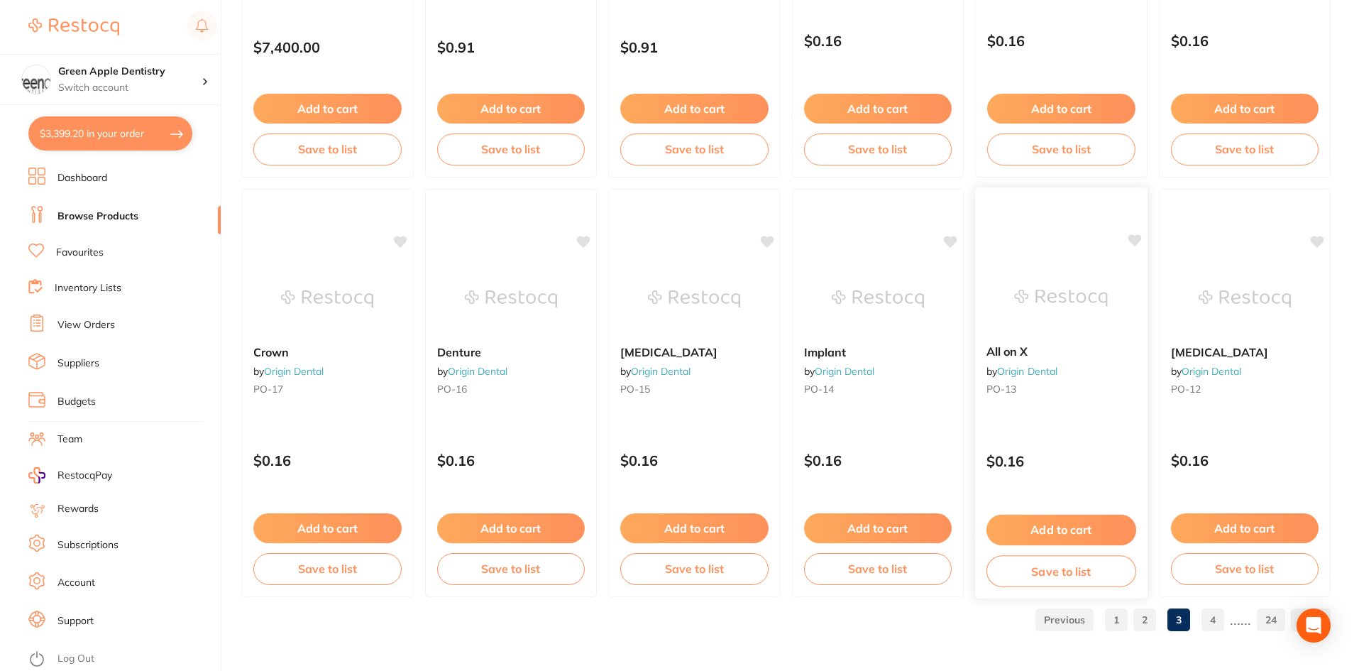
click at [1068, 532] on button "Add to cart" at bounding box center [1061, 529] width 150 height 31
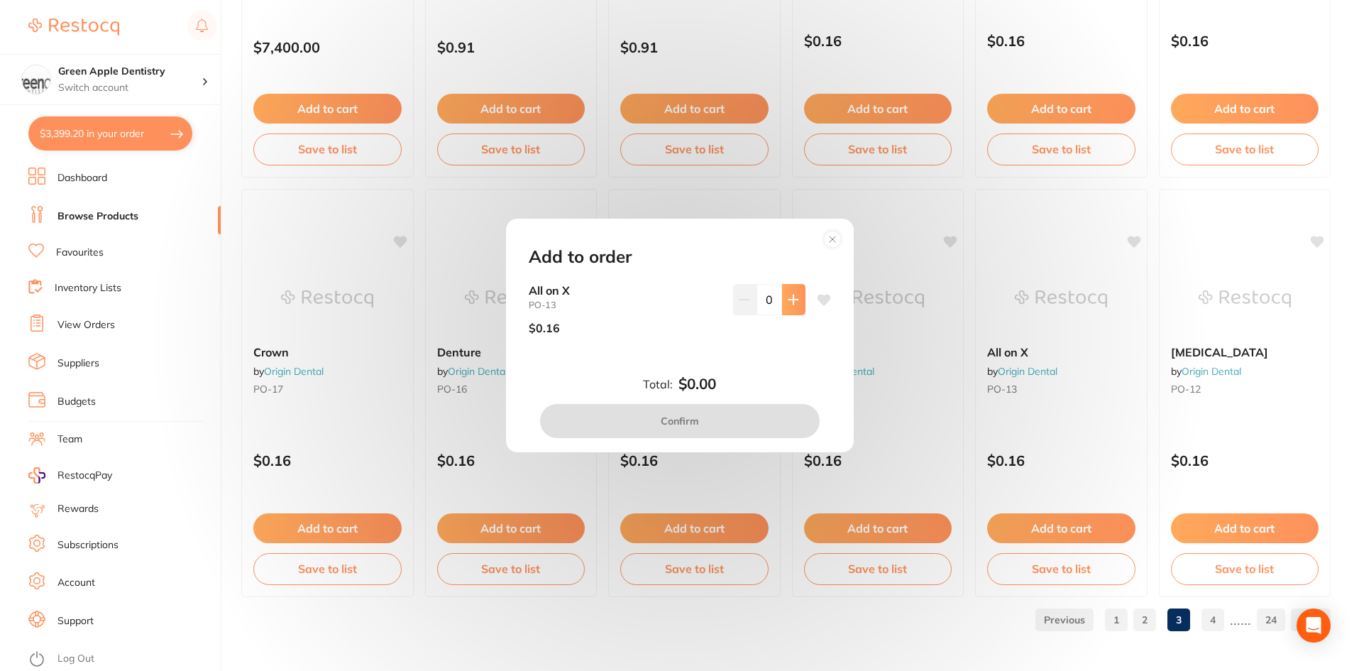
click at [790, 297] on icon at bounding box center [792, 298] width 9 height 9
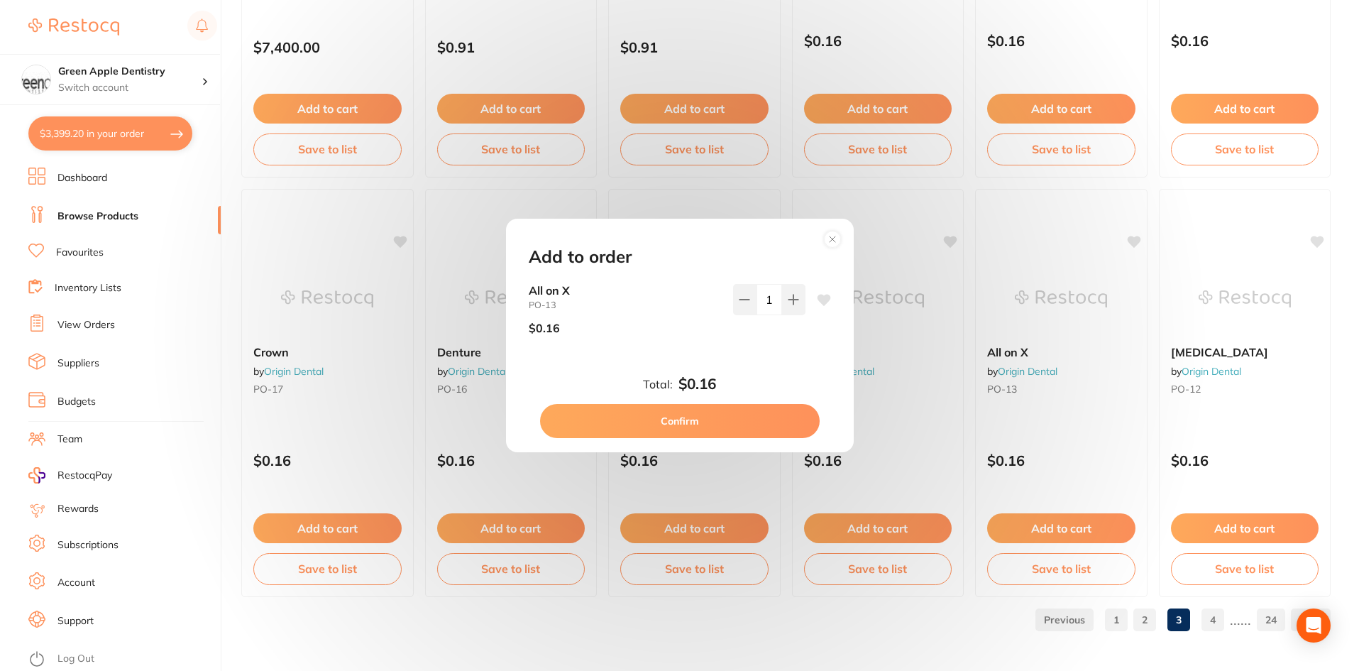
click at [773, 299] on input "1" at bounding box center [769, 299] width 26 height 31
type input "50"
click at [762, 349] on div "All on X PO-13 $0.16 50" at bounding box center [680, 326] width 336 height 84
click at [722, 422] on button "Confirm" at bounding box center [680, 421] width 280 height 34
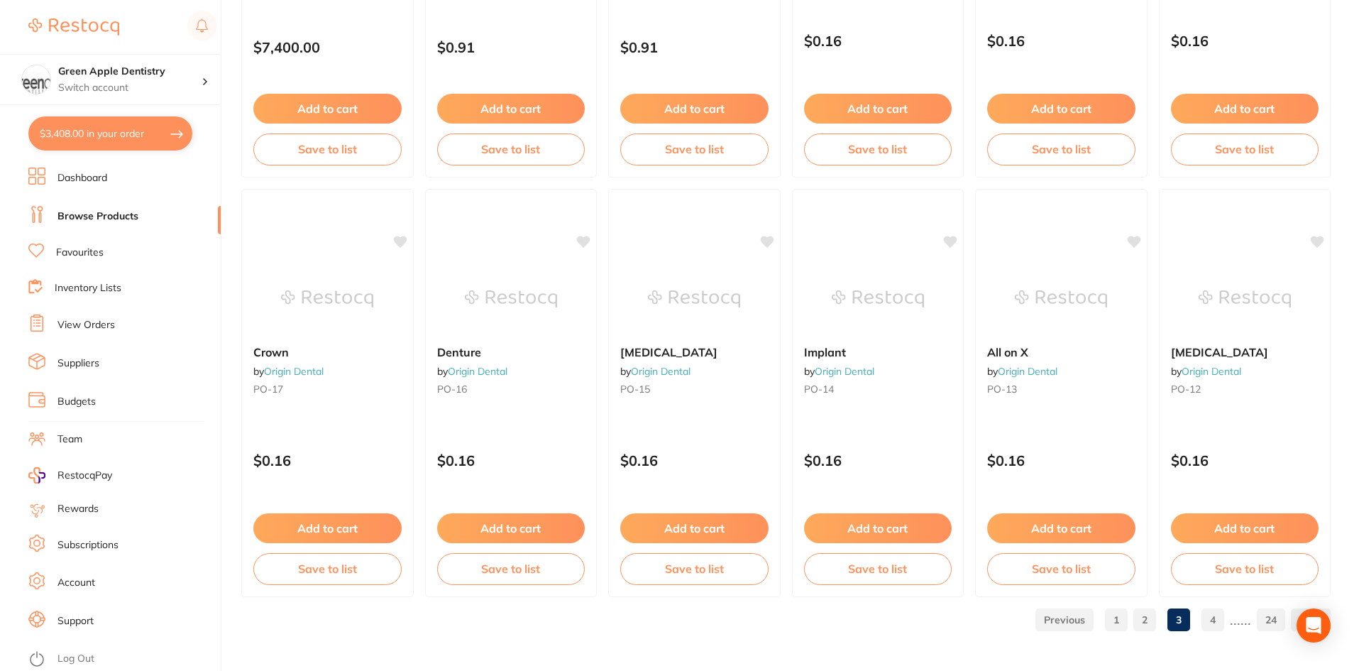
scroll to position [2267, 0]
click at [684, 532] on button "Add to cart" at bounding box center [694, 529] width 150 height 31
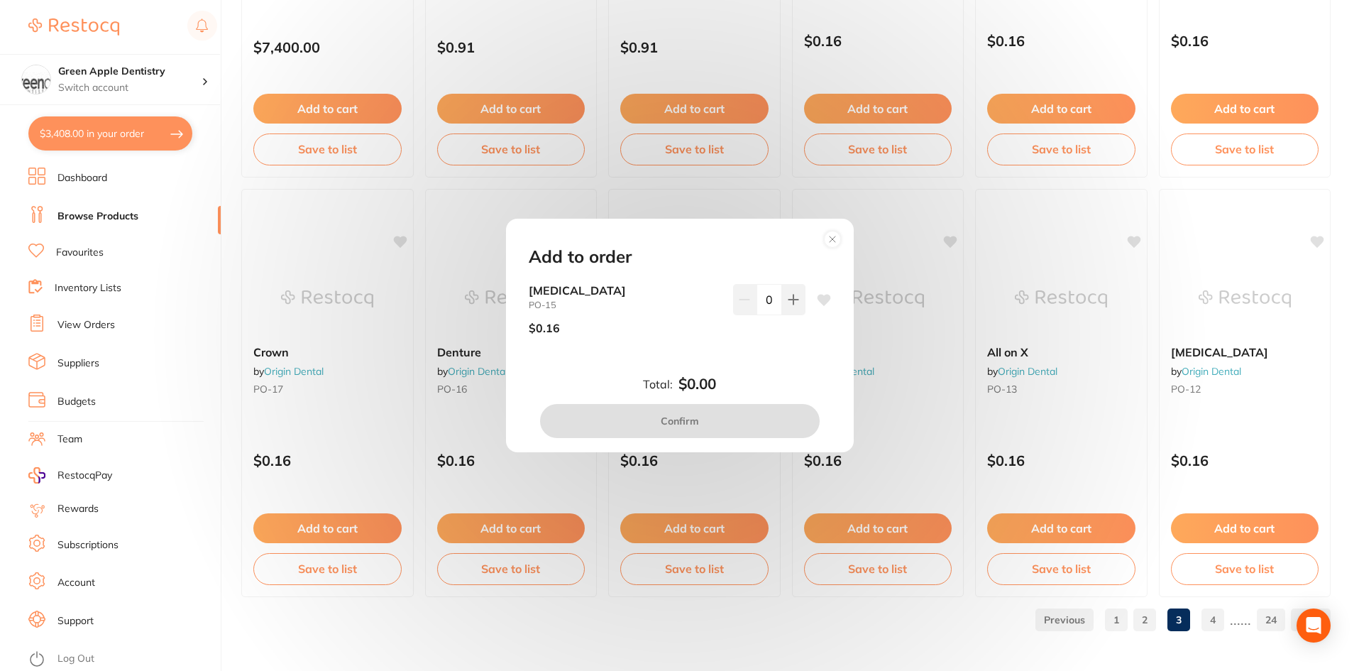
click at [769, 296] on input "0" at bounding box center [769, 299] width 26 height 31
type input "50"
click at [744, 331] on div "50" at bounding box center [769, 315] width 72 height 62
click at [709, 411] on button "Confirm" at bounding box center [680, 421] width 280 height 34
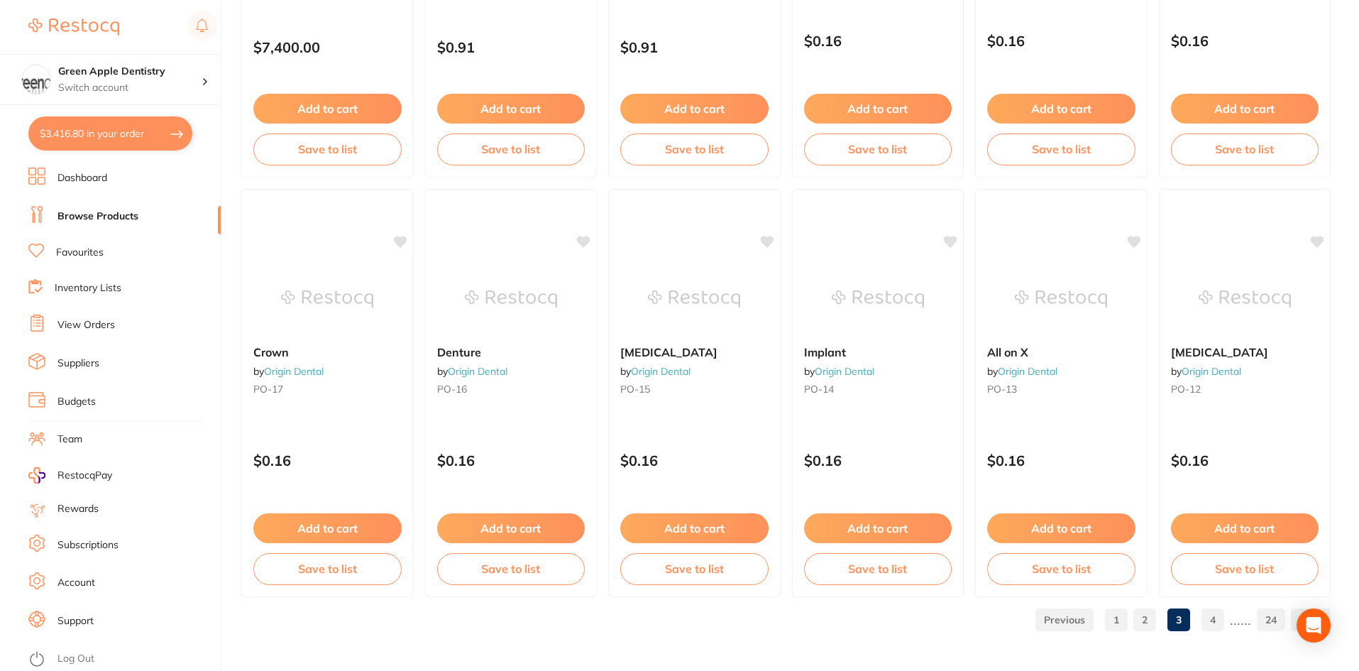
scroll to position [2335, 0]
click at [541, 526] on button "Add to cart" at bounding box center [511, 529] width 150 height 31
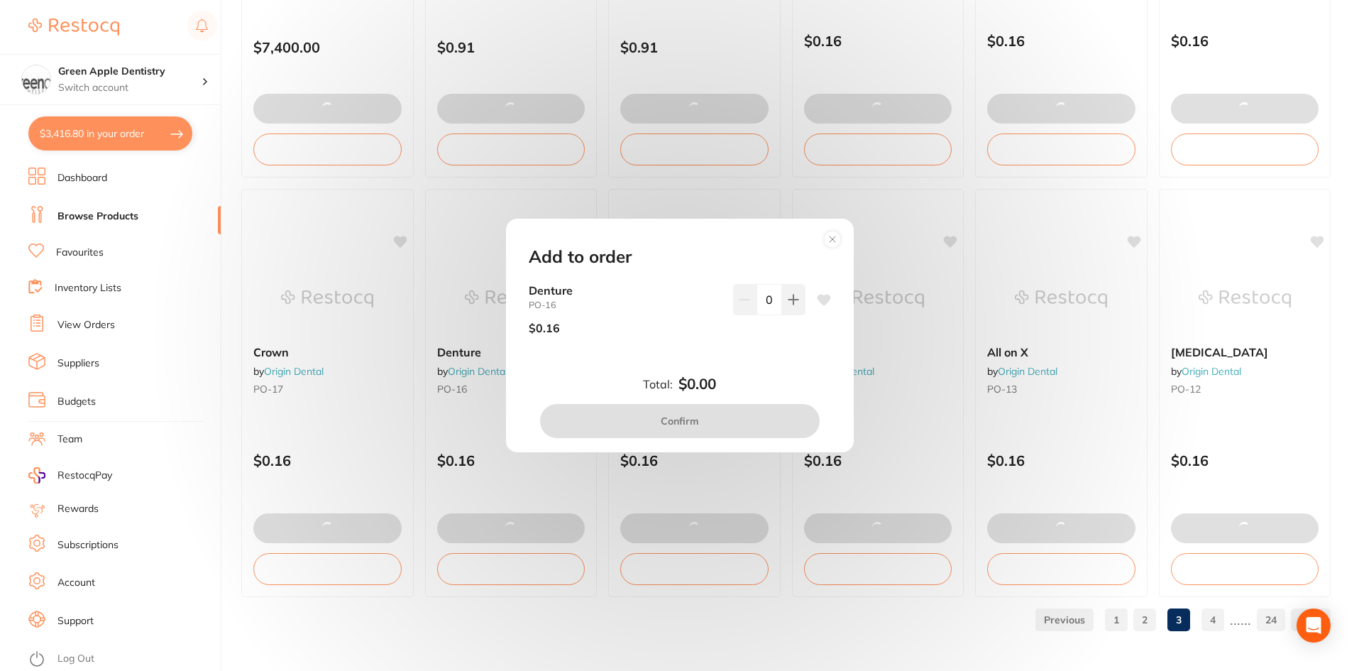
click at [771, 300] on input "0" at bounding box center [769, 299] width 26 height 31
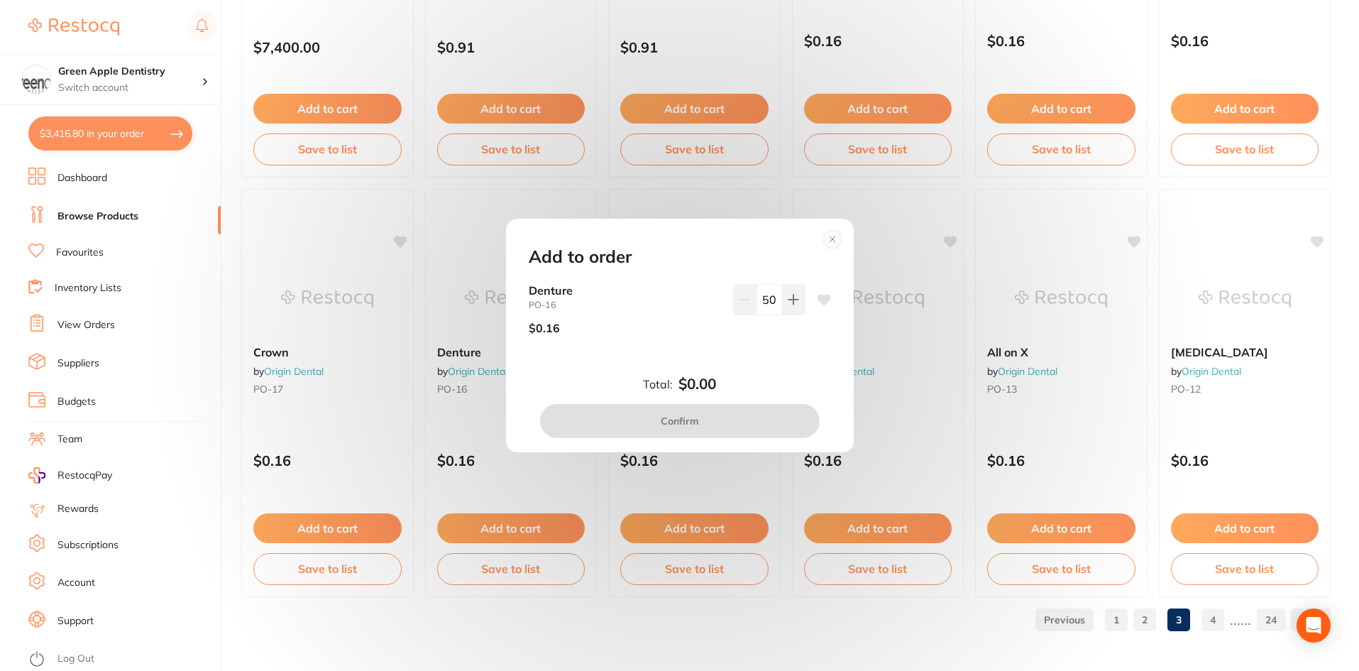
type input "50"
click at [767, 338] on div "50" at bounding box center [769, 315] width 72 height 62
click at [732, 418] on button "Confirm" at bounding box center [680, 421] width 280 height 34
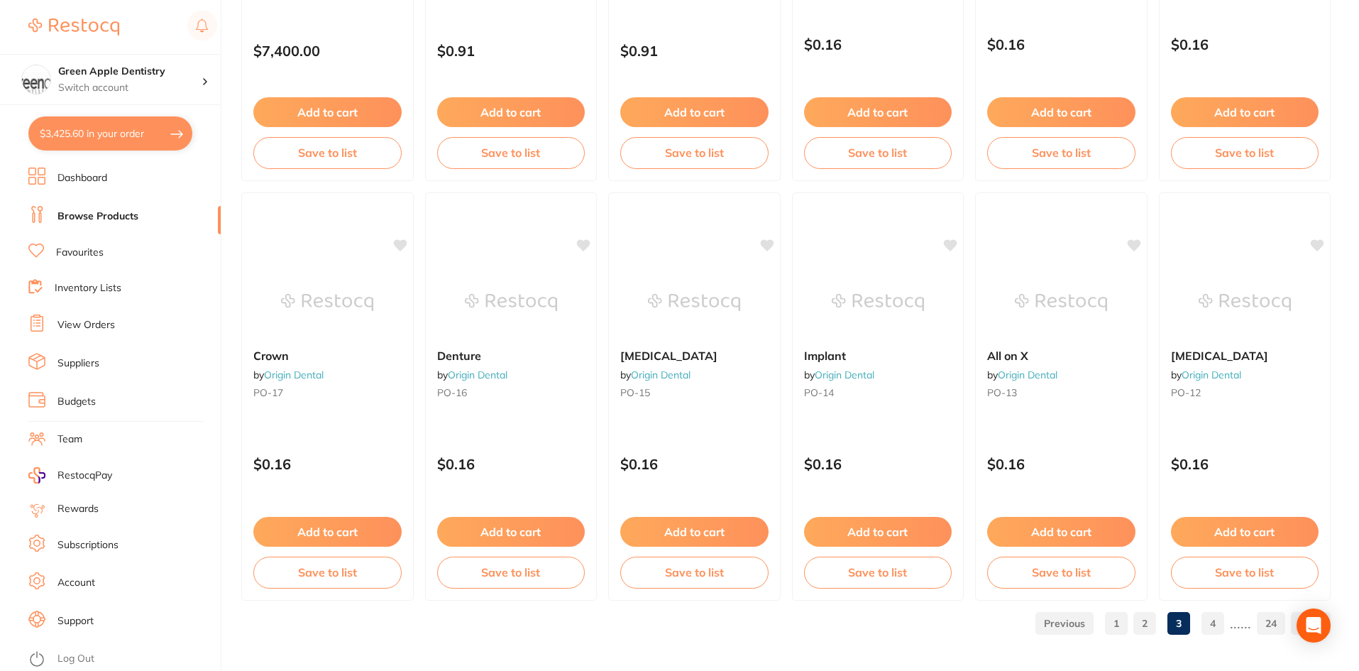
scroll to position [3366, 0]
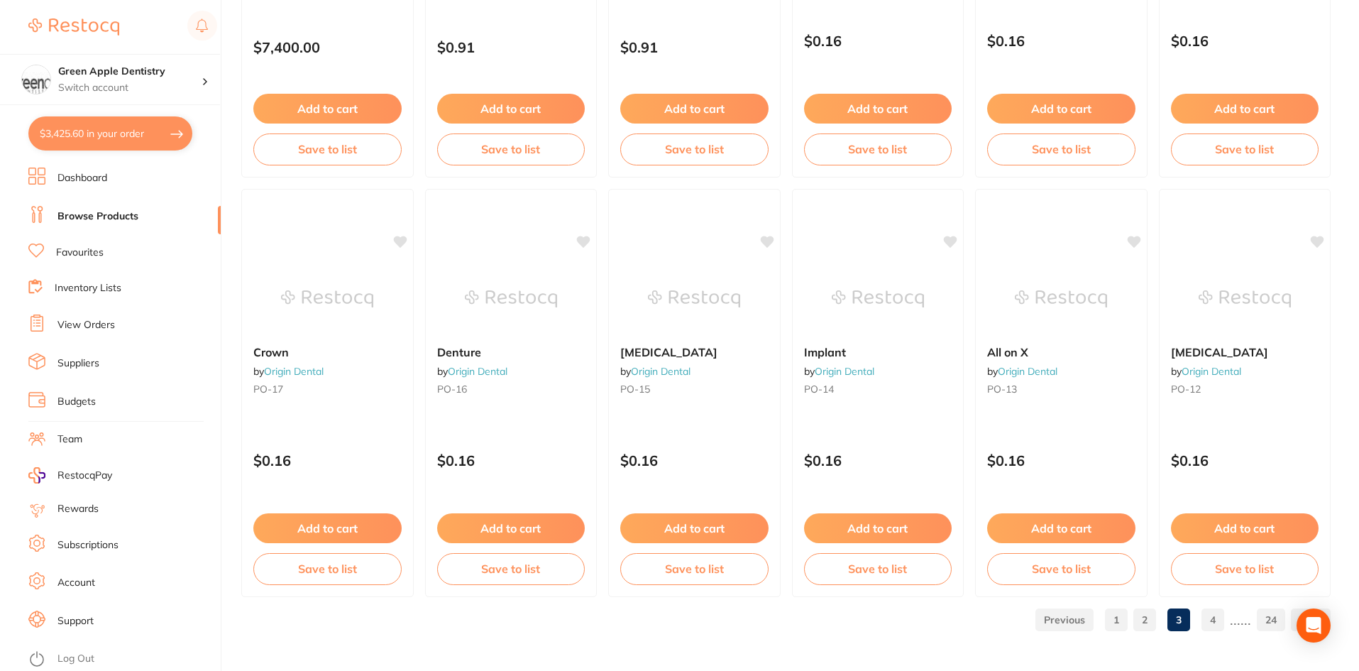
click at [1206, 615] on link "4" at bounding box center [1212, 619] width 23 height 28
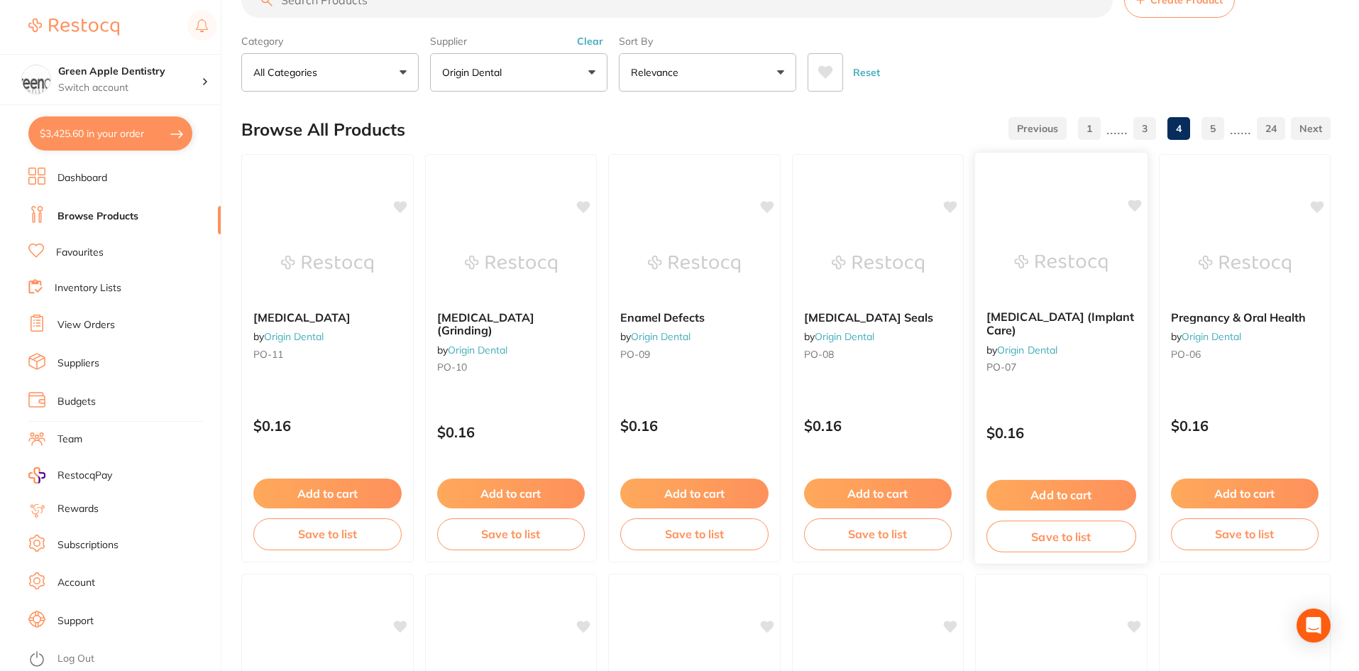
scroll to position [71, 0]
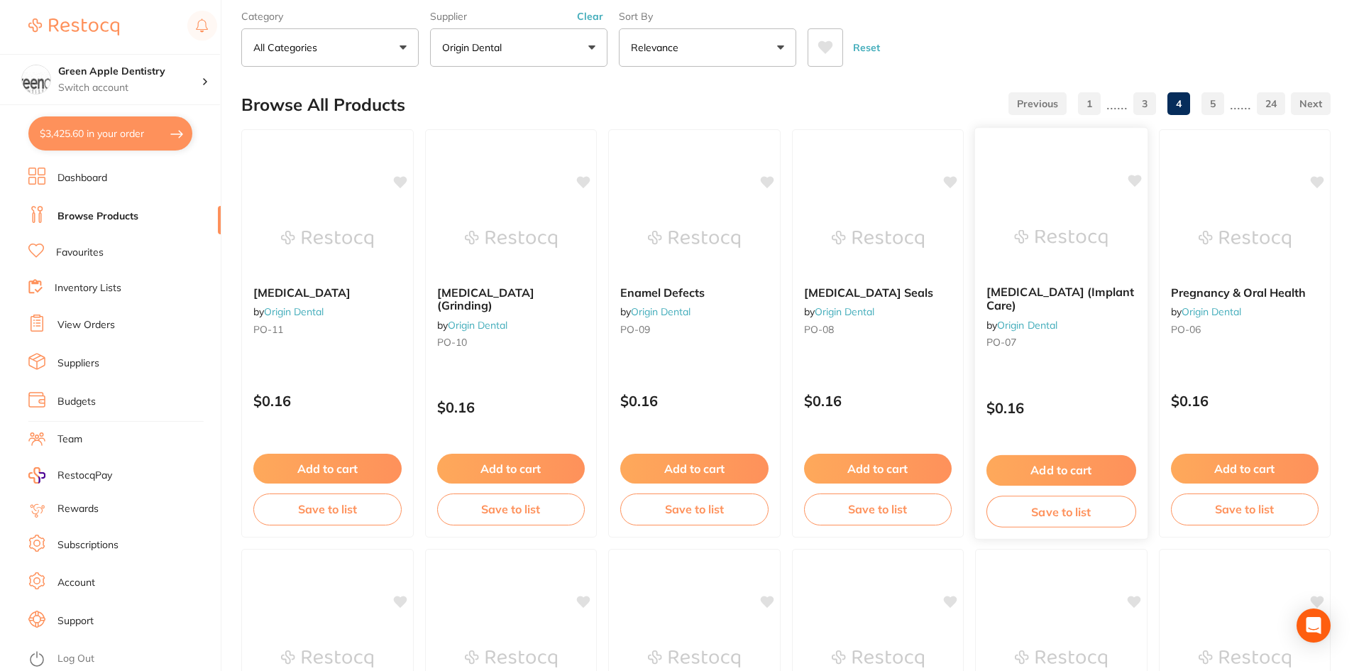
click at [1064, 476] on button "Add to cart" at bounding box center [1061, 470] width 150 height 31
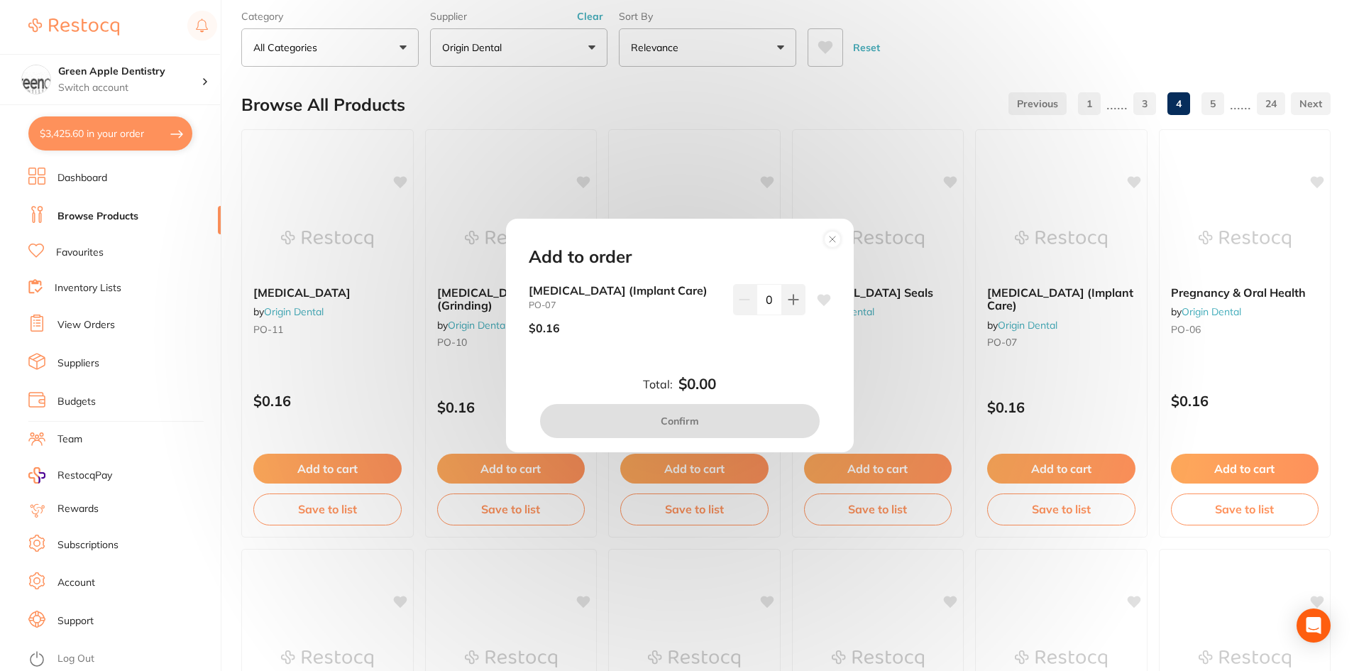
click at [771, 299] on input "0" at bounding box center [769, 299] width 26 height 31
type input "50"
click at [780, 360] on div "[MEDICAL_DATA] (Implant Care) PO-07 $0.16 50" at bounding box center [680, 326] width 336 height 84
click at [732, 407] on button "Confirm" at bounding box center [680, 421] width 280 height 34
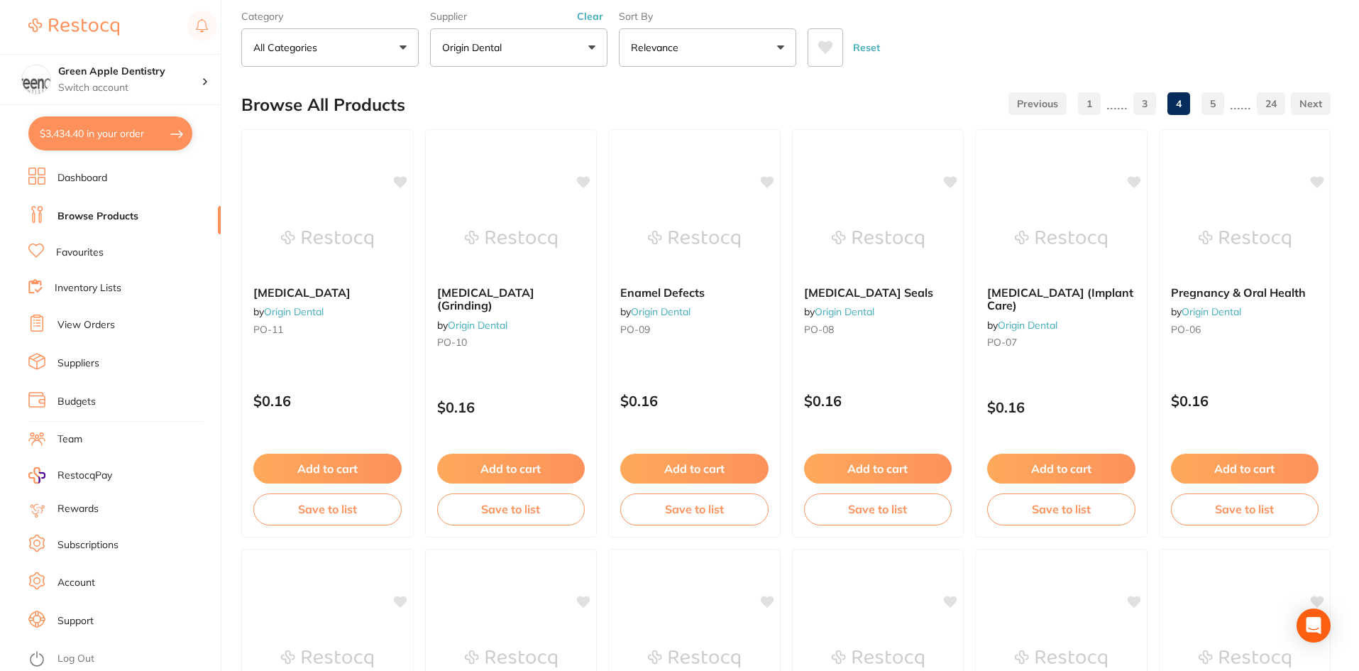
scroll to position [2473, 0]
click at [522, 466] on button "Add to cart" at bounding box center [511, 470] width 150 height 31
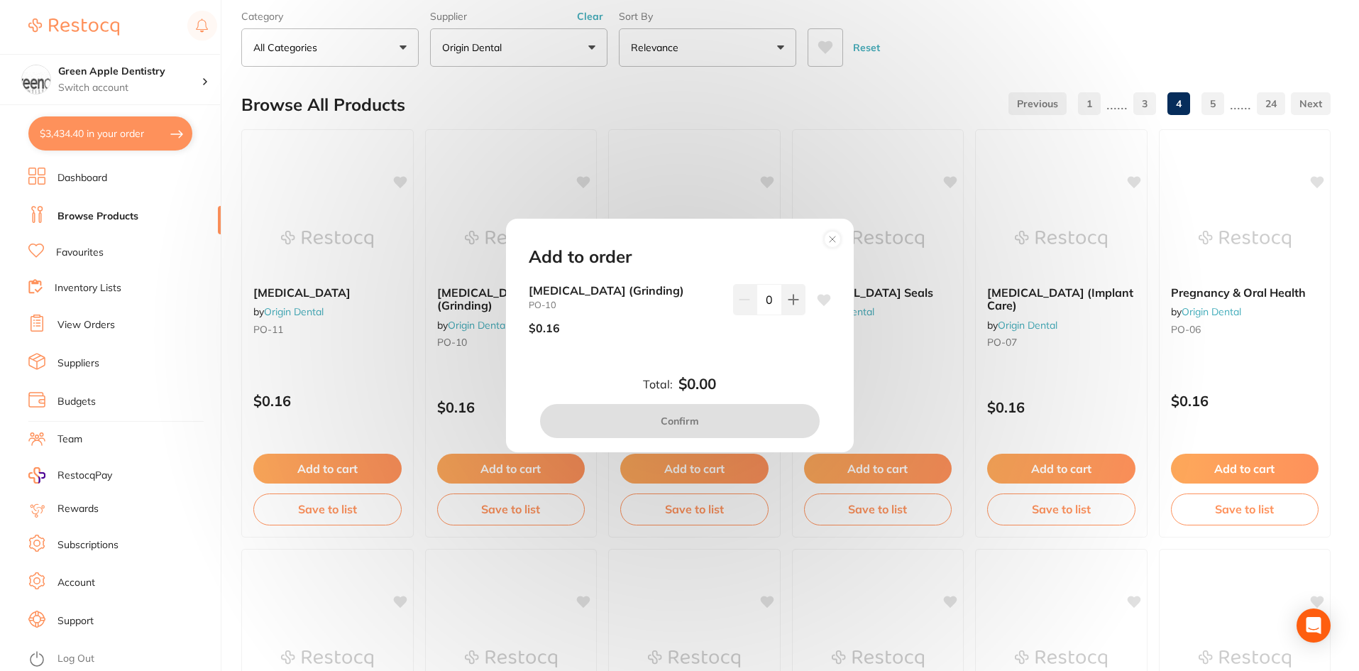
click at [769, 292] on input "0" at bounding box center [769, 299] width 26 height 31
type input "50"
click at [771, 351] on div "[MEDICAL_DATA] (Grinding) PO-10 $0.16 50" at bounding box center [680, 326] width 336 height 84
click at [732, 414] on button "Confirm" at bounding box center [680, 421] width 280 height 34
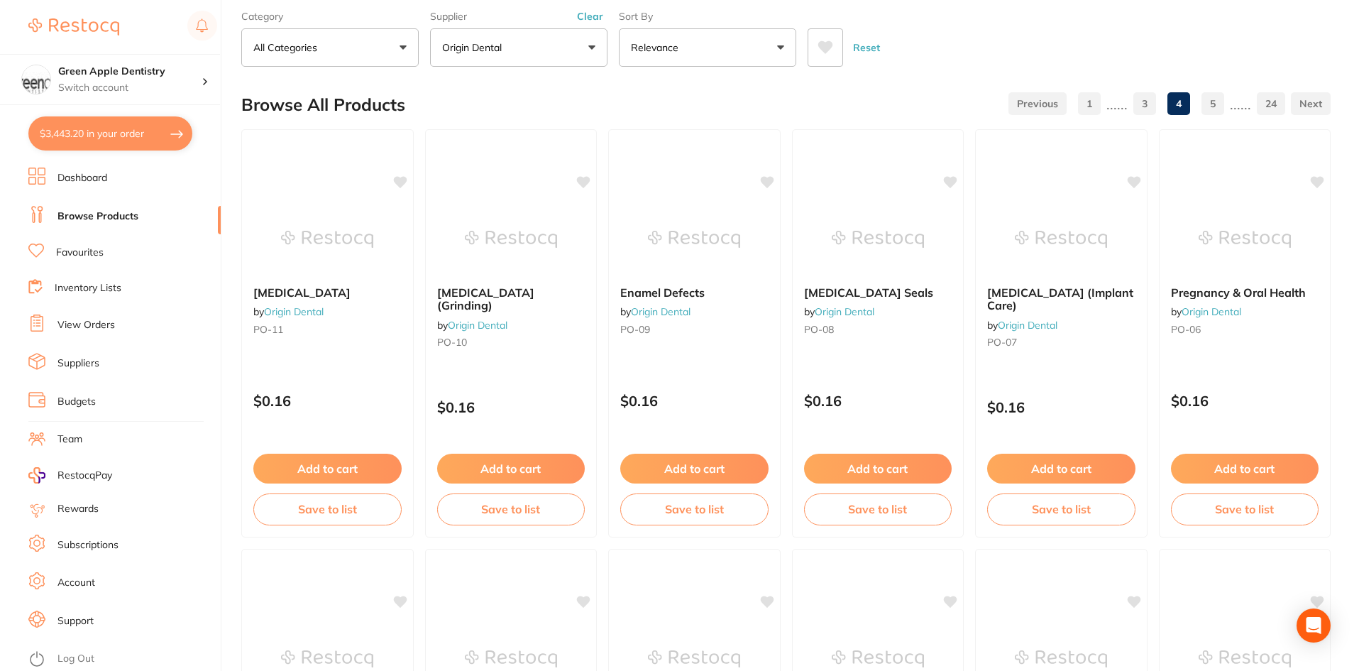
scroll to position [2542, 0]
click at [331, 461] on button "Add to cart" at bounding box center [328, 470] width 150 height 31
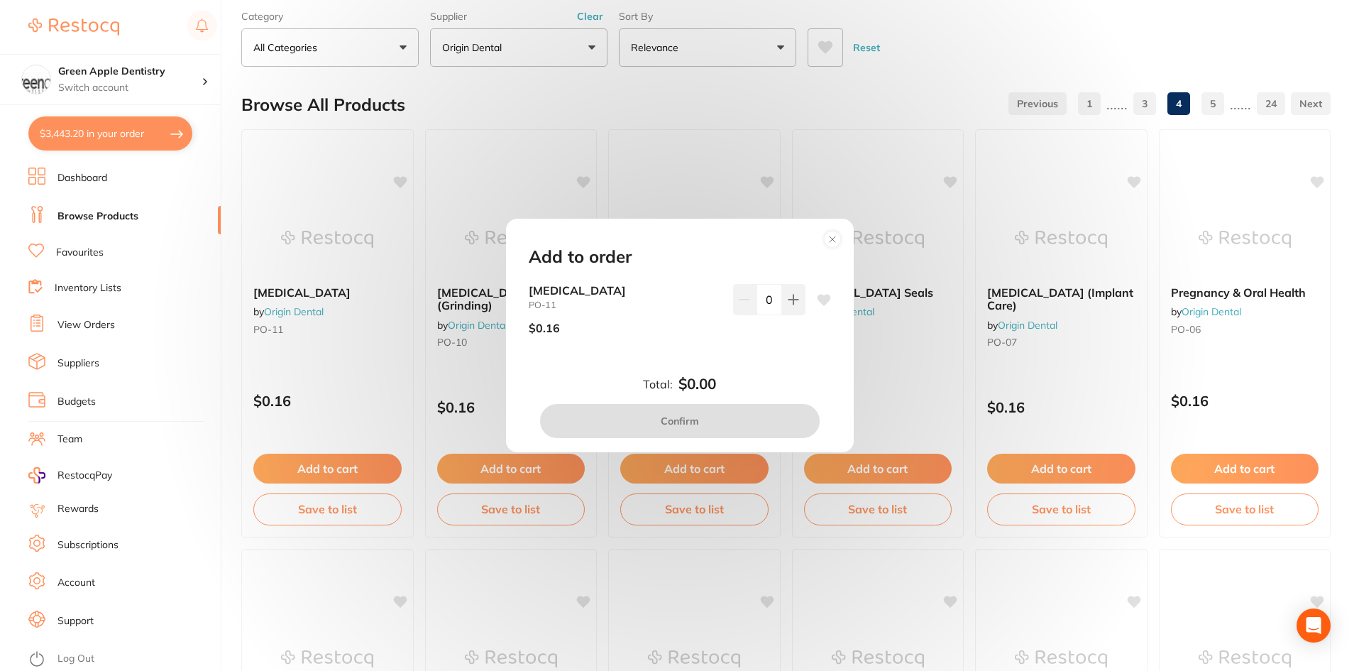
click at [766, 290] on input "0" at bounding box center [769, 299] width 26 height 31
type input "50"
click at [757, 342] on div "50" at bounding box center [769, 315] width 72 height 62
click at [736, 416] on button "Confirm" at bounding box center [680, 421] width 280 height 34
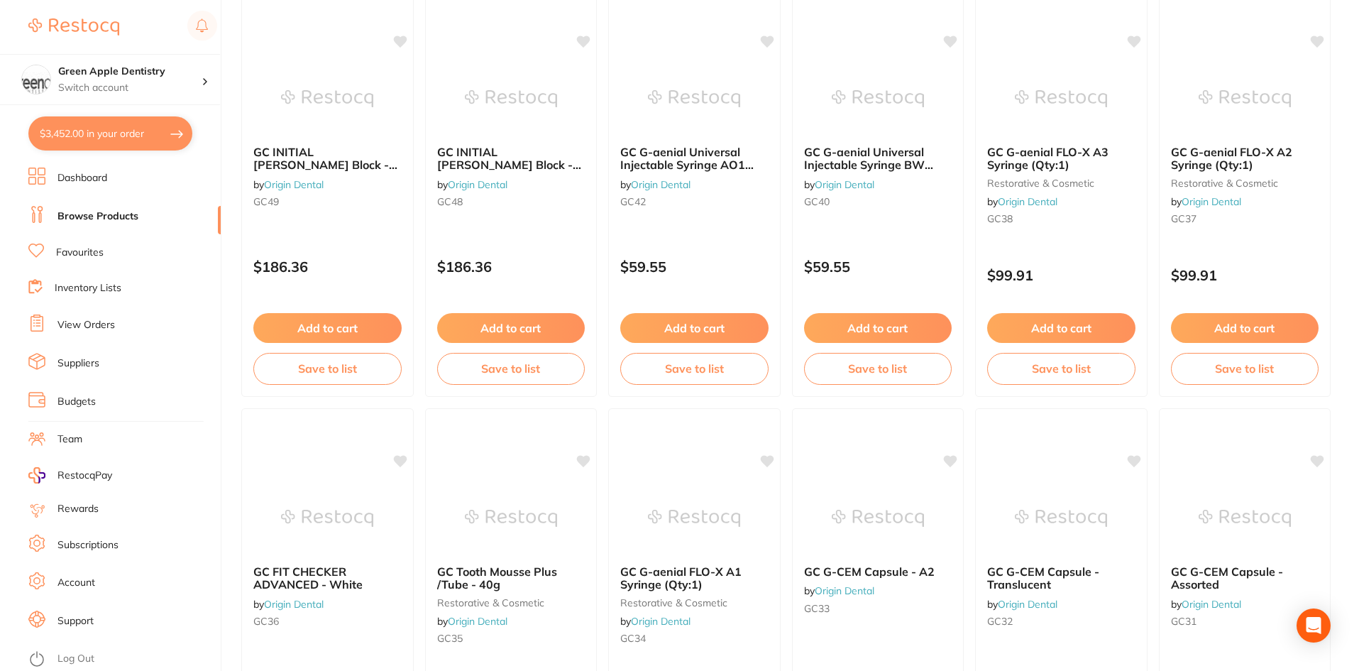
scroll to position [3366, 0]
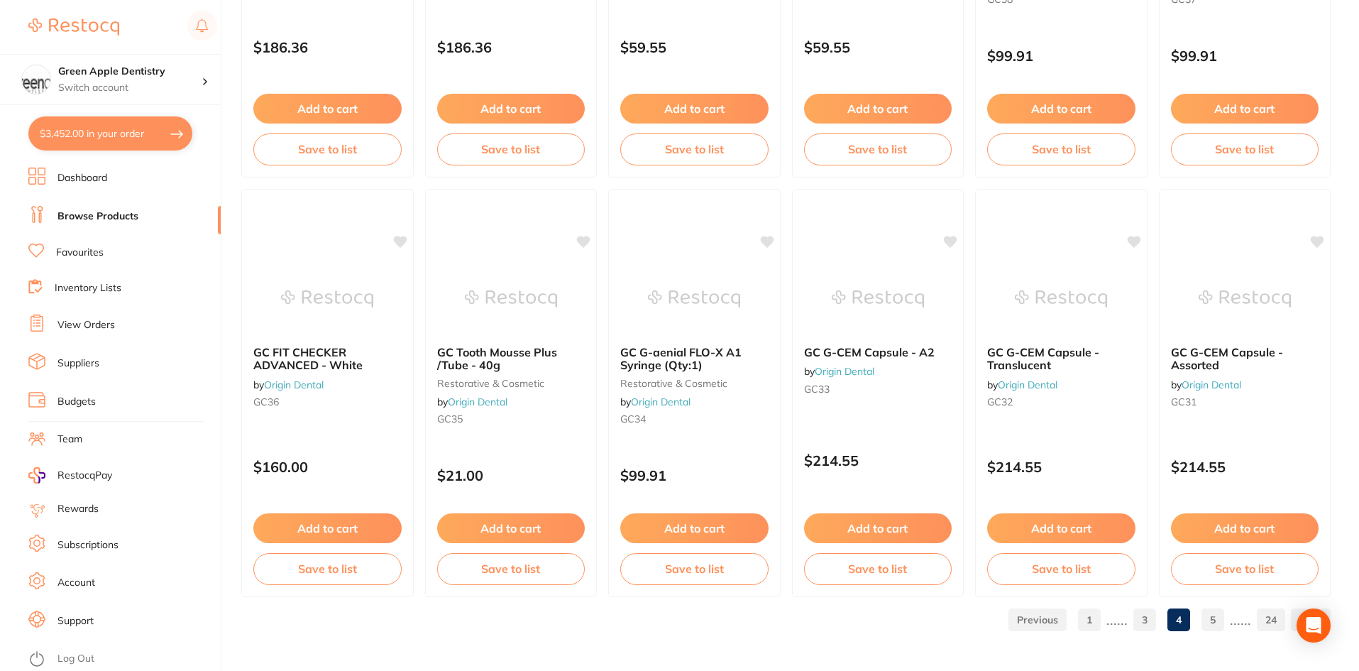
click at [1143, 613] on link "3" at bounding box center [1144, 619] width 23 height 28
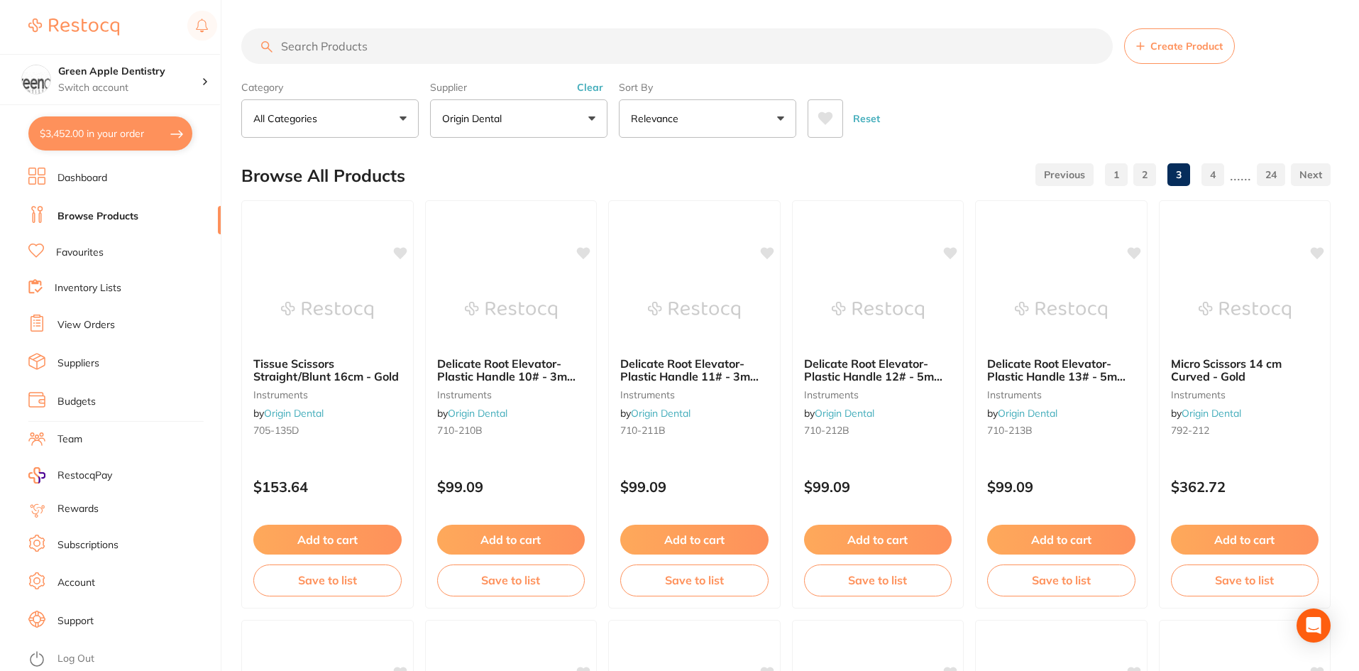
click at [1148, 175] on link "2" at bounding box center [1144, 174] width 23 height 28
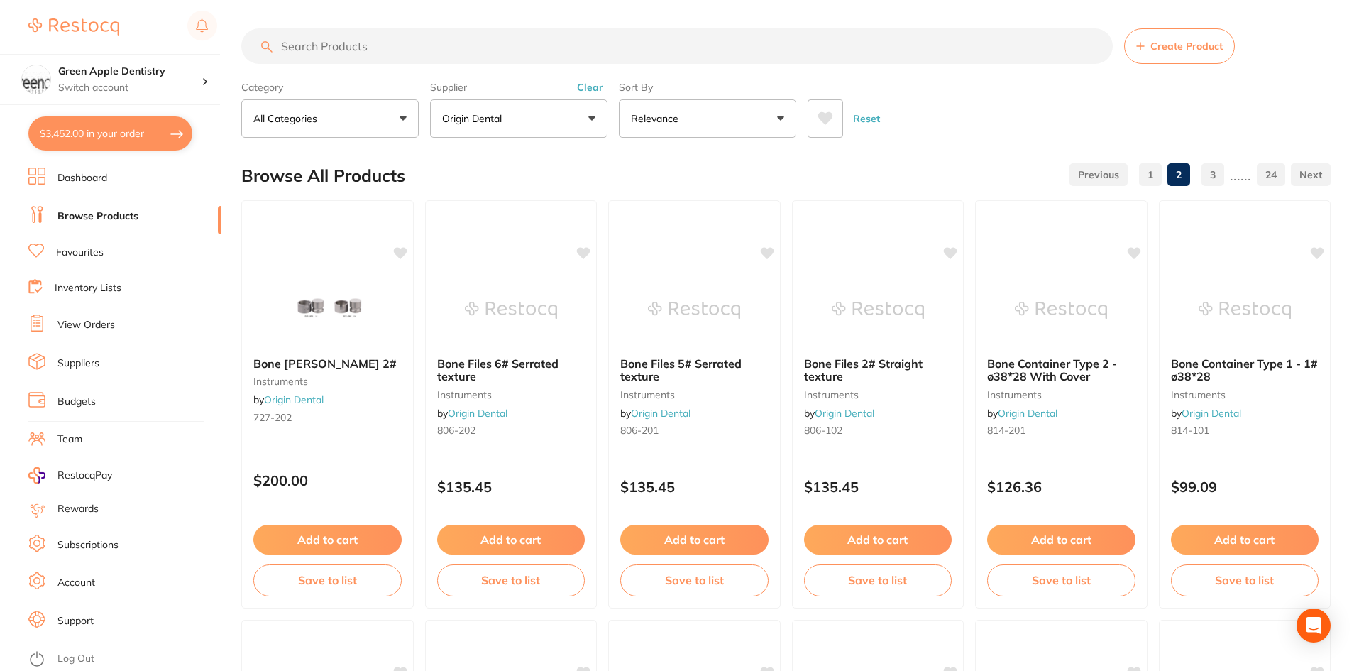
click at [382, 53] on input "search" at bounding box center [676, 45] width 871 height 35
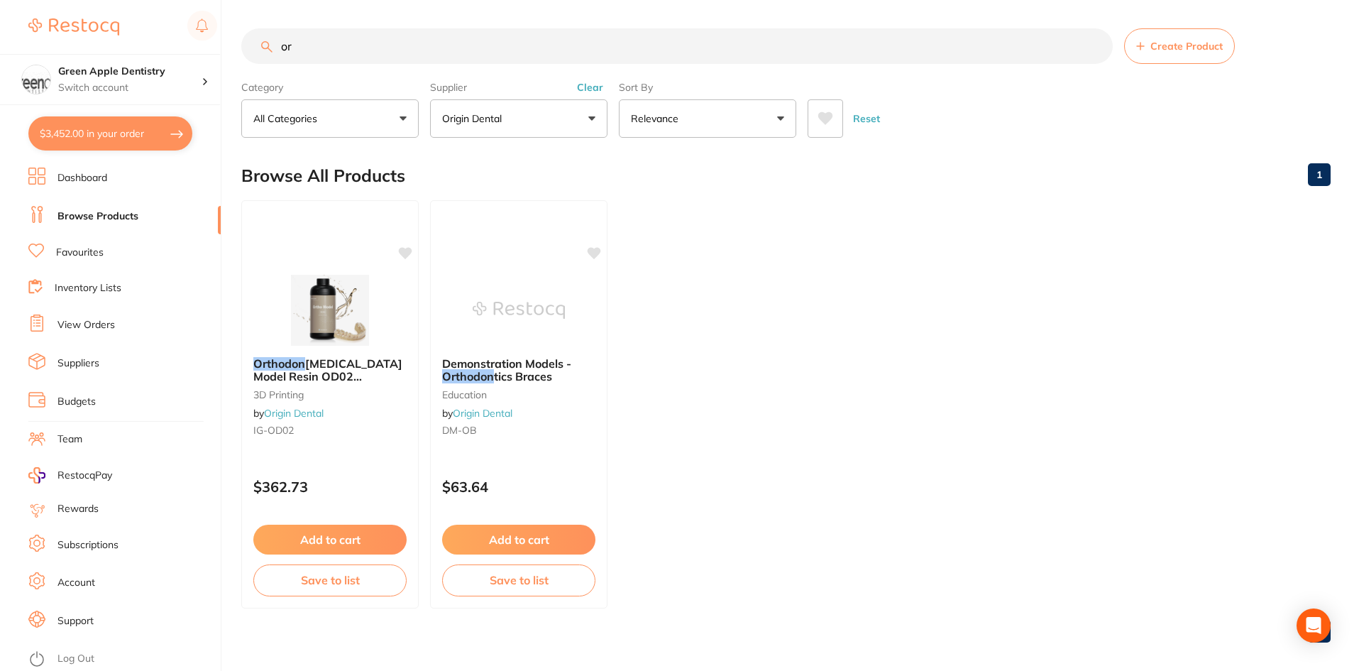
type input "o"
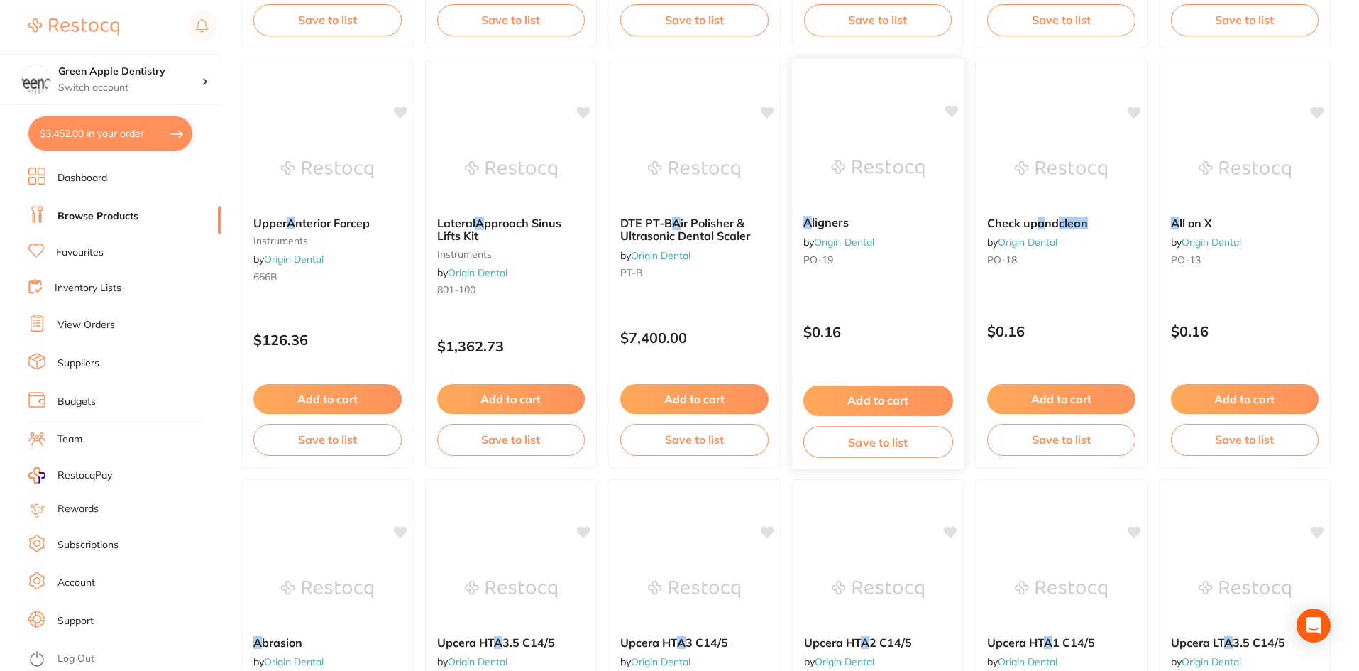
scroll to position [993, 0]
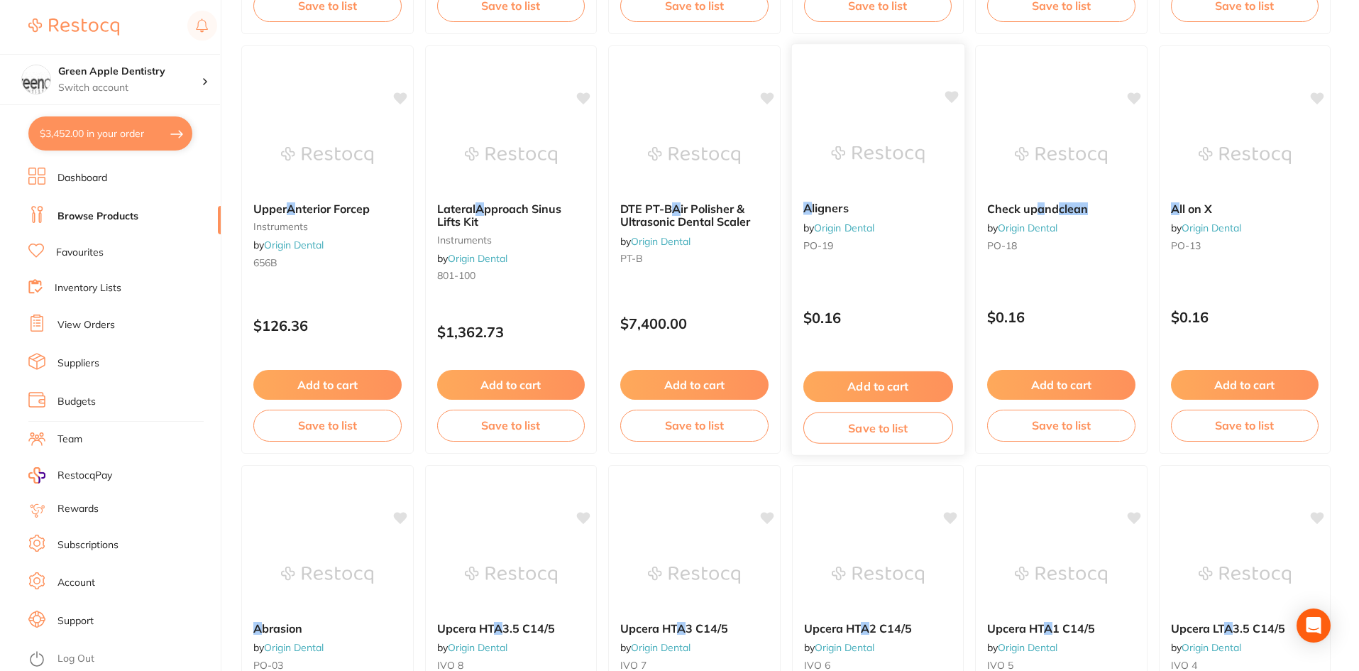
type input "clear a"
click at [885, 393] on button "Add to cart" at bounding box center [878, 386] width 150 height 31
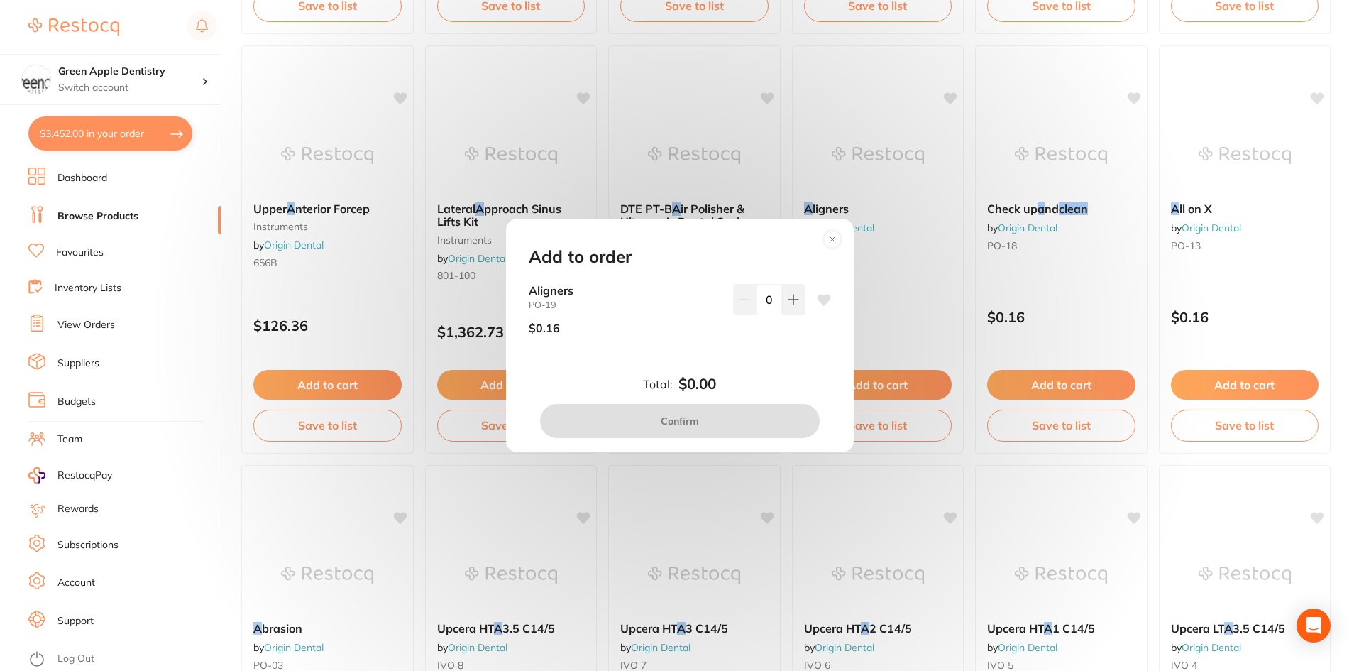
click at [776, 297] on input "0" at bounding box center [769, 299] width 26 height 31
type input "50"
click at [734, 361] on div "Aligners PO-19 $0.16 50" at bounding box center [680, 326] width 336 height 84
click at [716, 409] on button "Confirm" at bounding box center [680, 421] width 280 height 34
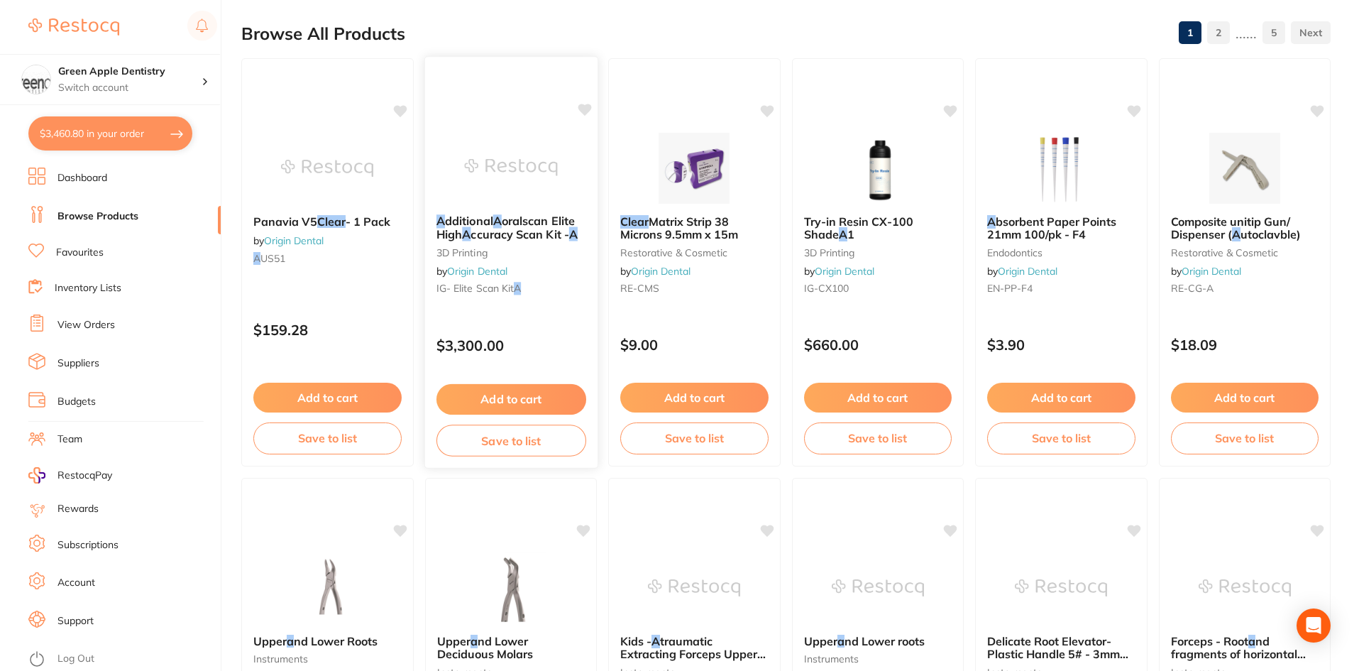
scroll to position [0, 0]
